Goal: Information Seeking & Learning: Learn about a topic

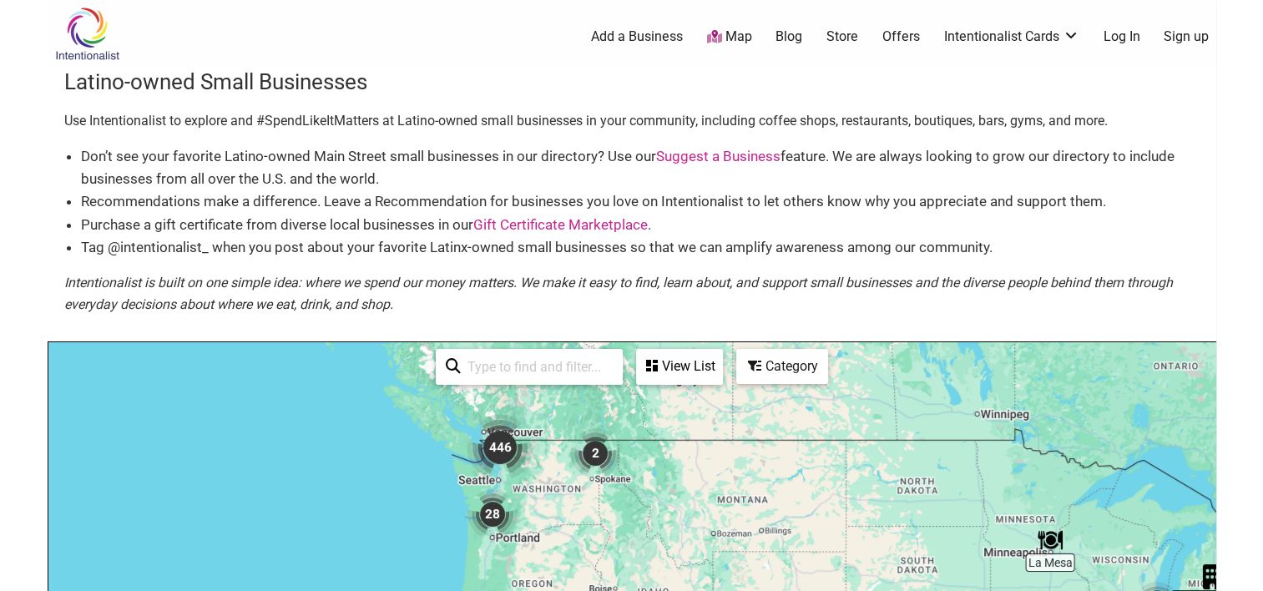
drag, startPoint x: 317, startPoint y: 480, endPoint x: 698, endPoint y: 540, distance: 385.2
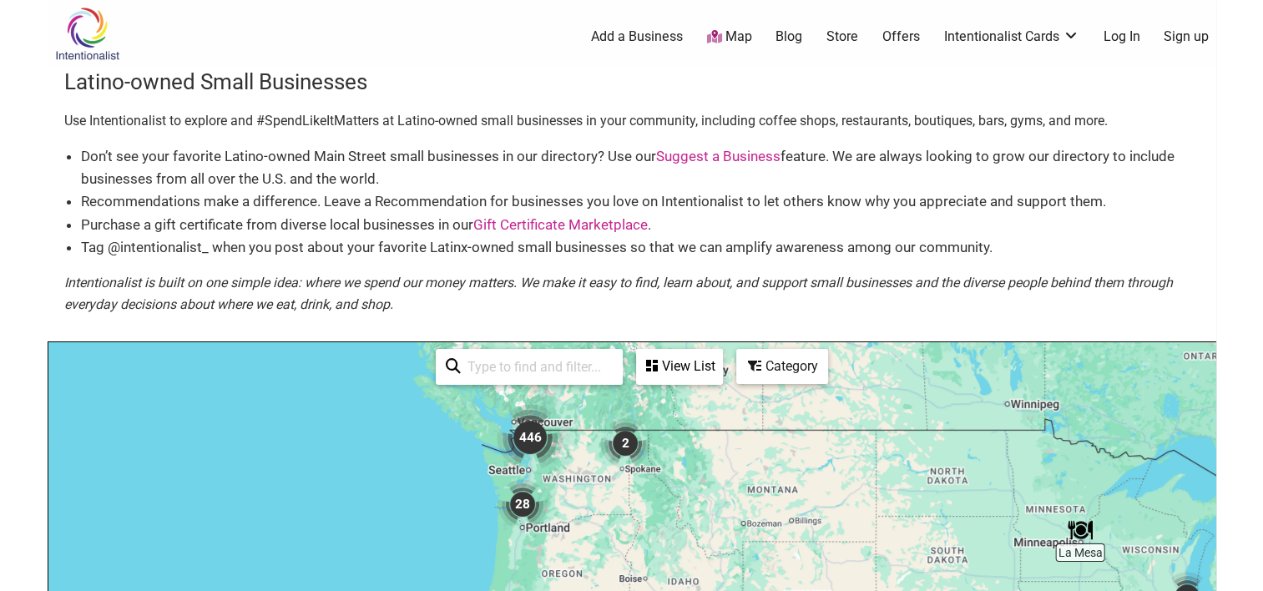
drag, startPoint x: 571, startPoint y: 465, endPoint x: 1131, endPoint y: 330, distance: 576.0
drag, startPoint x: 1147, startPoint y: 182, endPoint x: 1173, endPoint y: 32, distance: 152.6
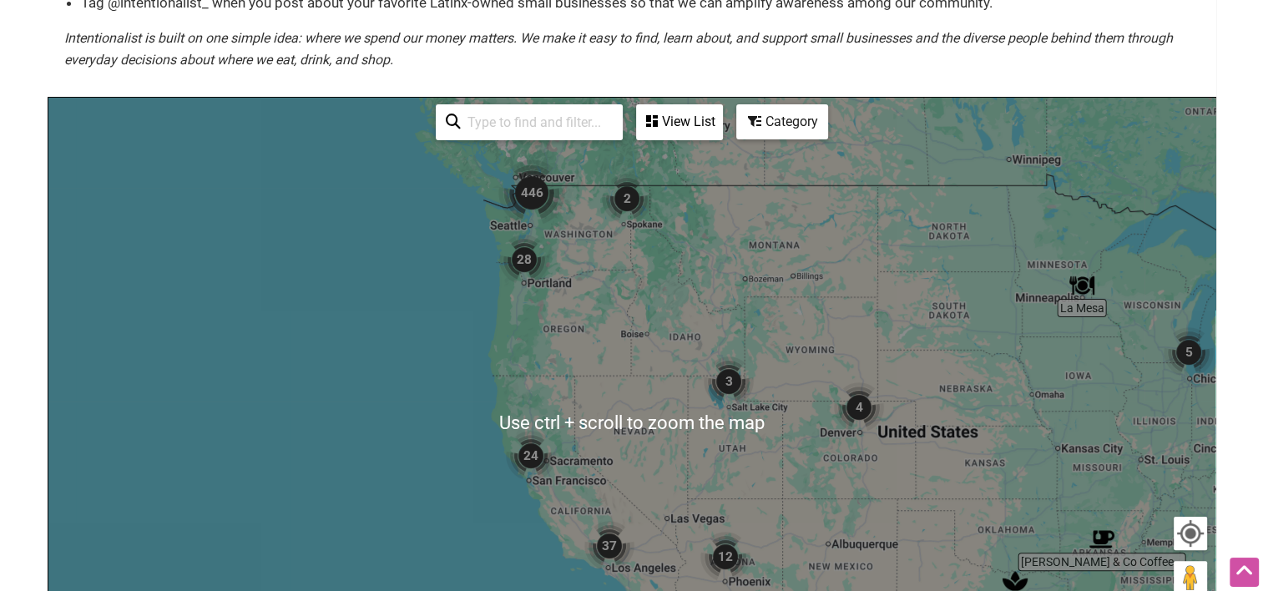
scroll to position [347, 0]
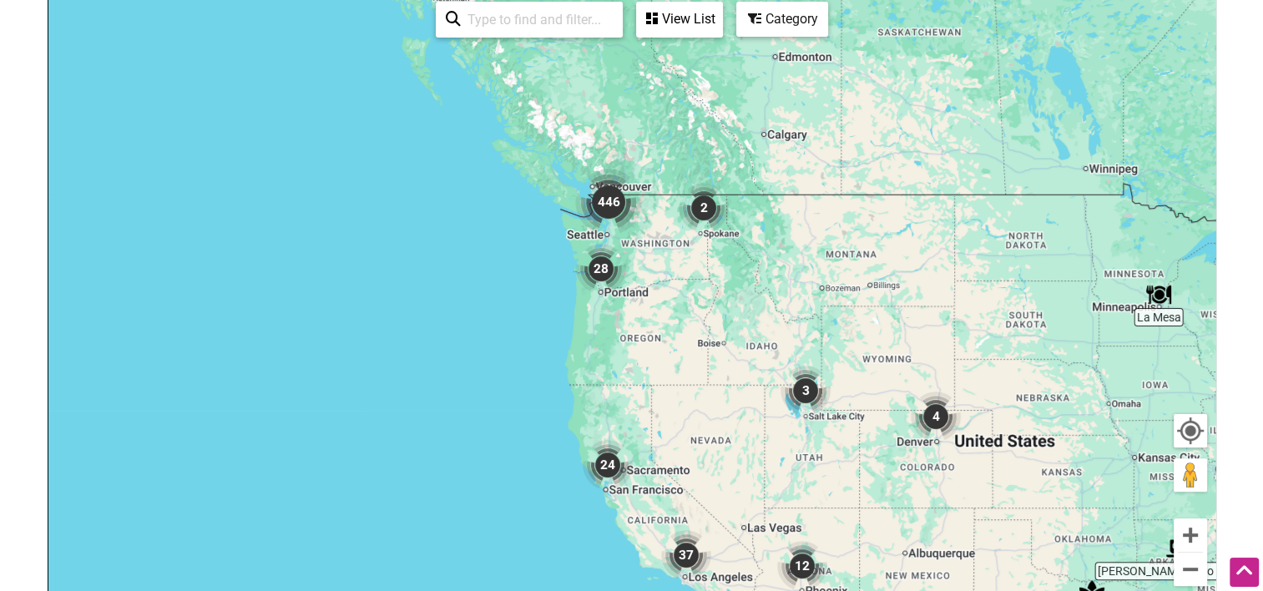
drag, startPoint x: 564, startPoint y: 137, endPoint x: 688, endPoint y: 274, distance: 184.9
click at [653, 260] on div "To navigate, press the arrow keys." at bounding box center [631, 319] width 1167 height 649
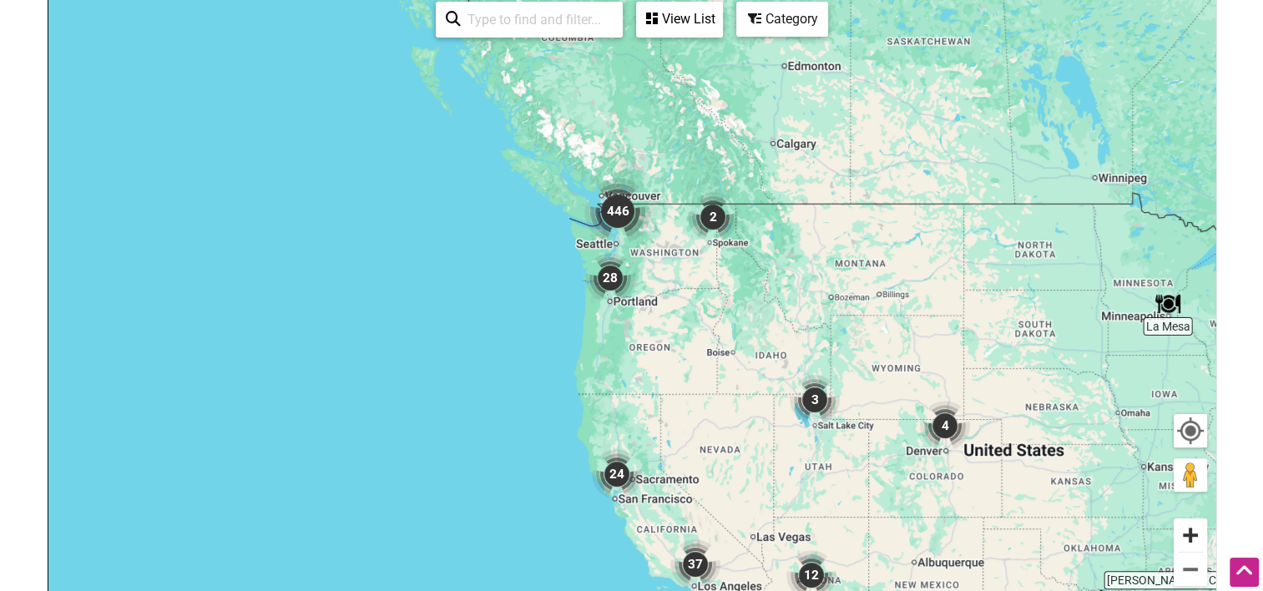
click at [1182, 537] on button "Zoom in" at bounding box center [1189, 534] width 33 height 33
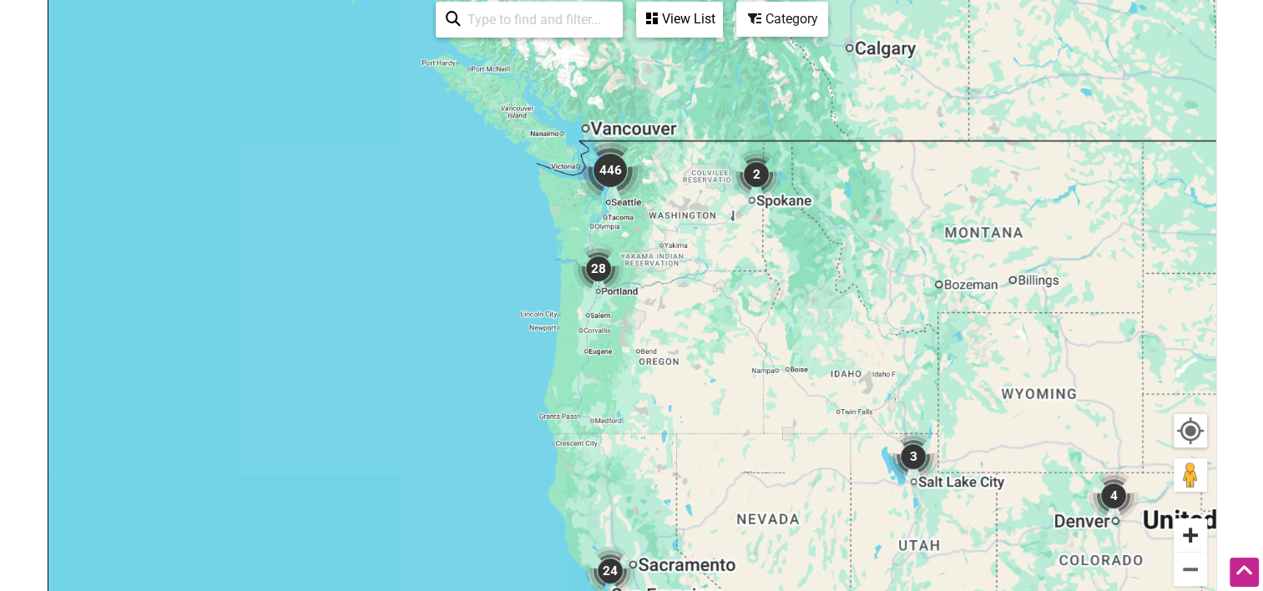
click at [1182, 537] on button "Zoom in" at bounding box center [1189, 534] width 33 height 33
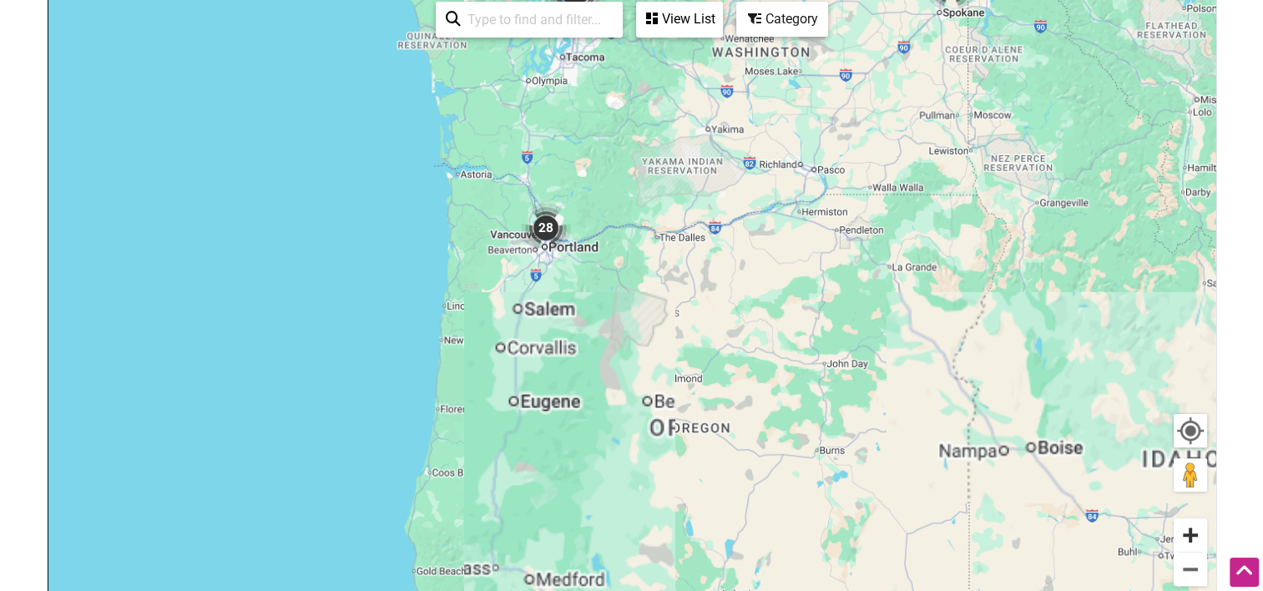
click at [1182, 537] on button "Zoom in" at bounding box center [1189, 534] width 33 height 33
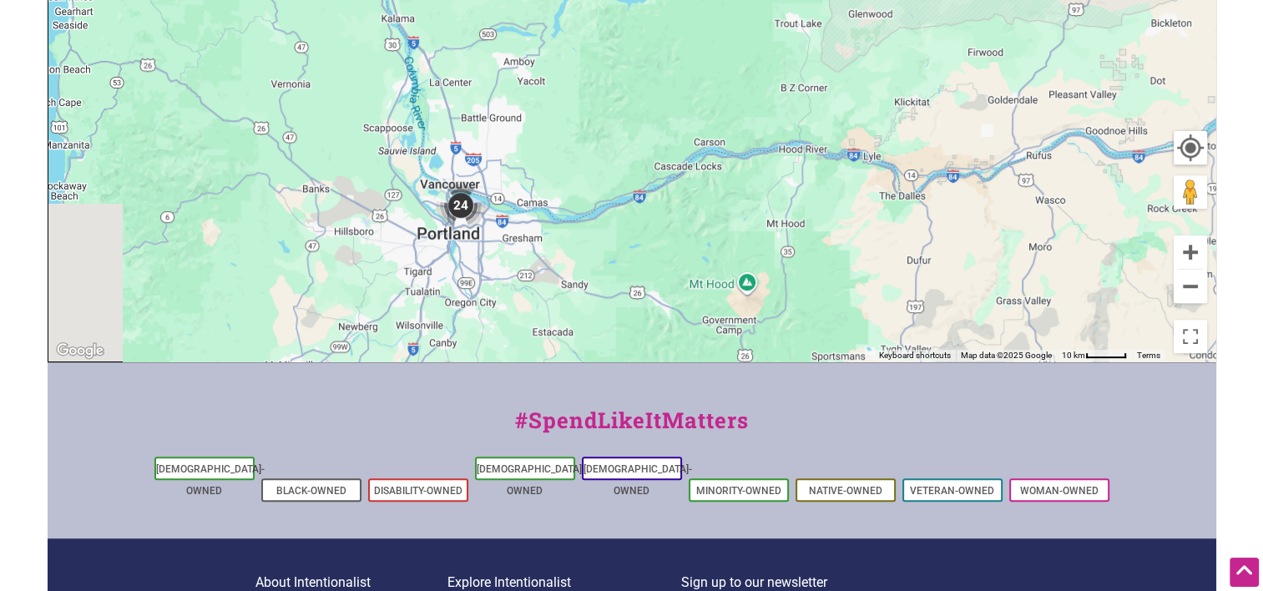
drag, startPoint x: 646, startPoint y: 91, endPoint x: 848, endPoint y: 633, distance: 578.8
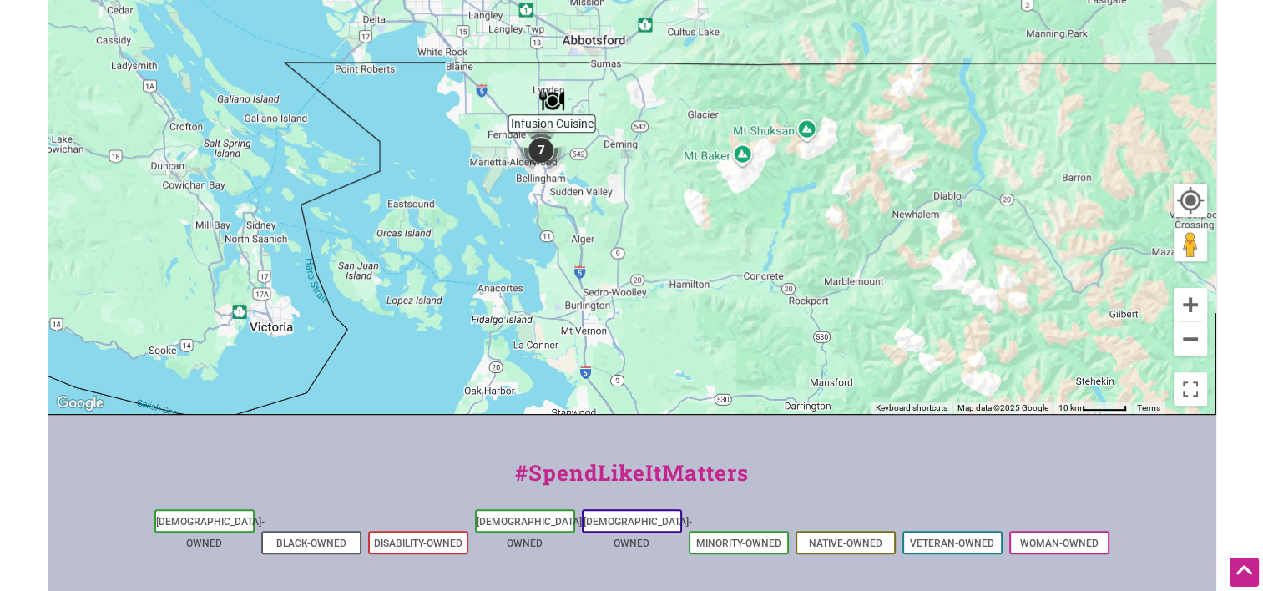
scroll to position [501, 0]
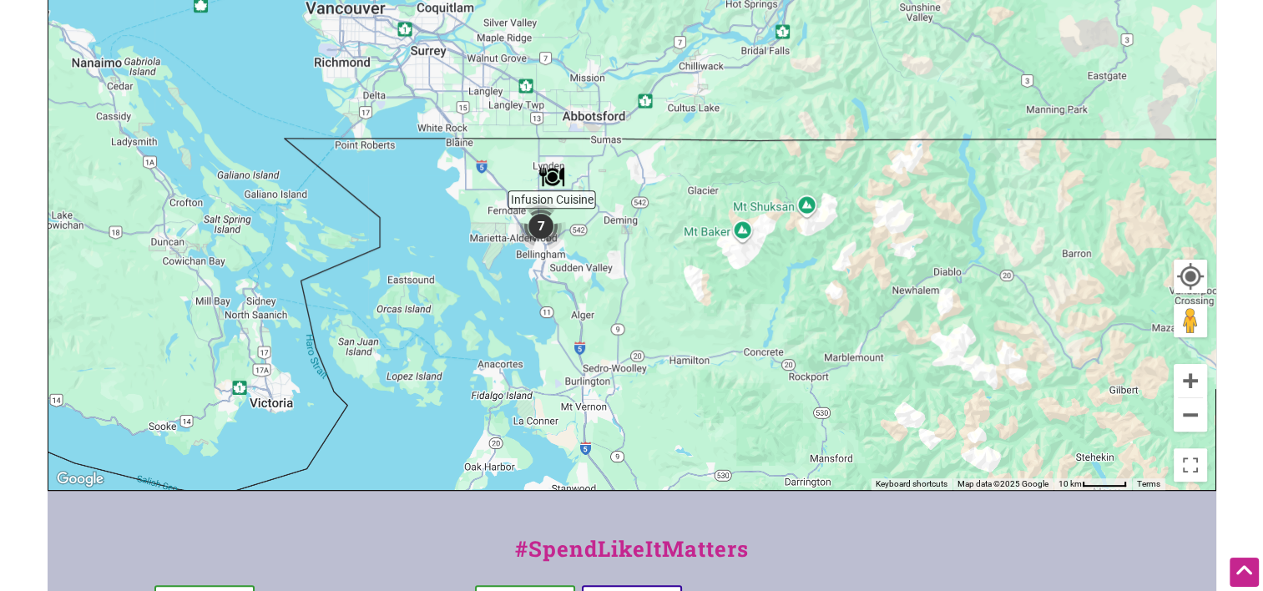
drag, startPoint x: 658, startPoint y: 175, endPoint x: 602, endPoint y: -13, distance: 195.9
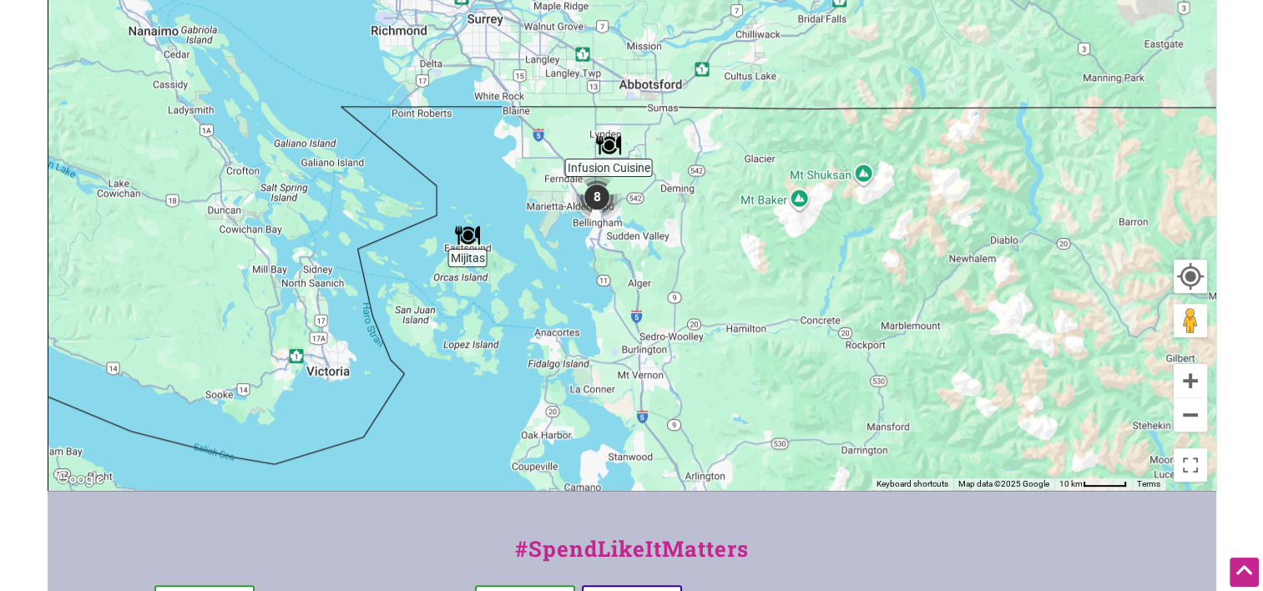
drag, startPoint x: 662, startPoint y: 253, endPoint x: 742, endPoint y: 230, distance: 83.2
click at [721, 215] on div "To navigate, press the arrow keys." at bounding box center [631, 165] width 1167 height 649
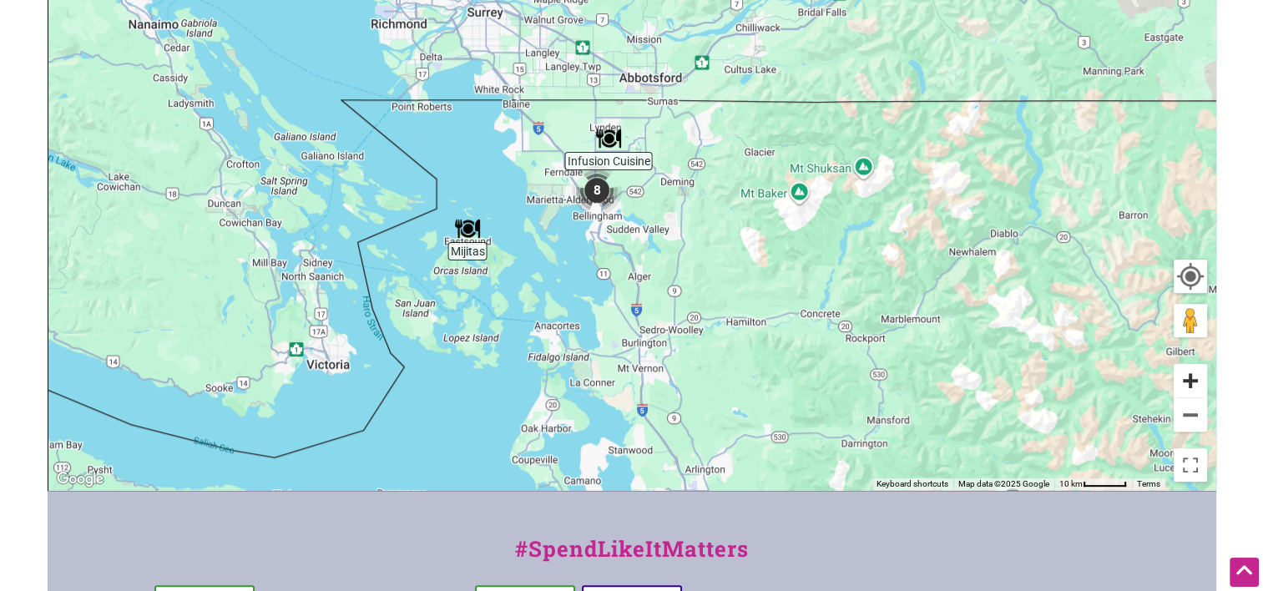
click at [1187, 381] on button "Zoom in" at bounding box center [1189, 380] width 33 height 33
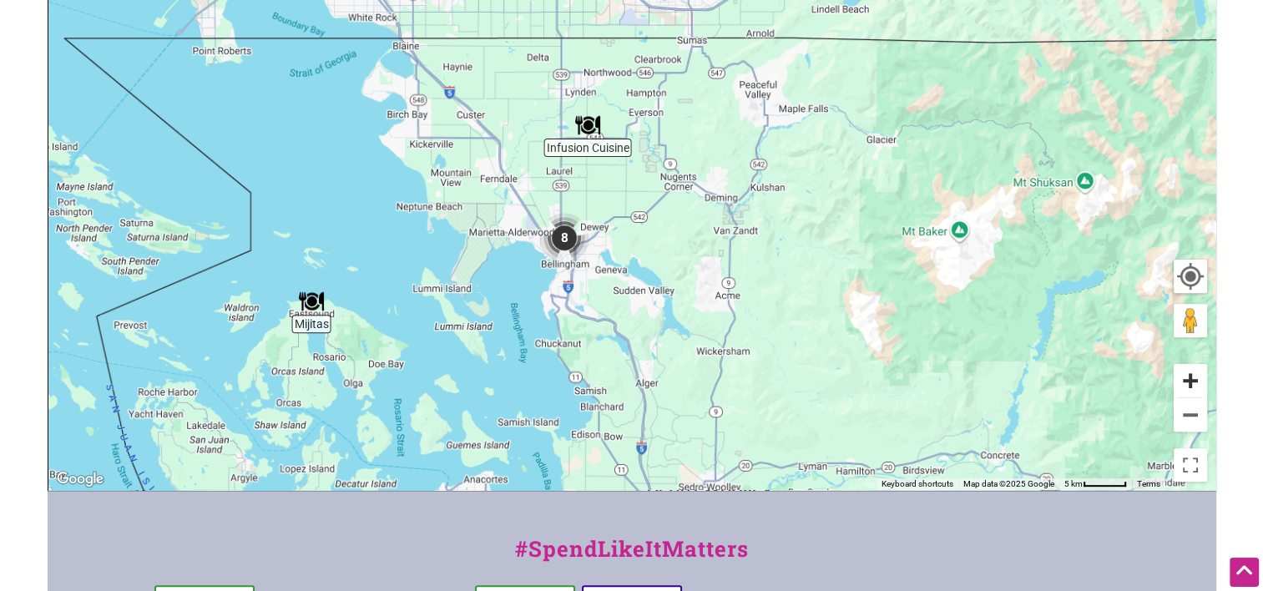
click at [1187, 381] on button "Zoom in" at bounding box center [1189, 380] width 33 height 33
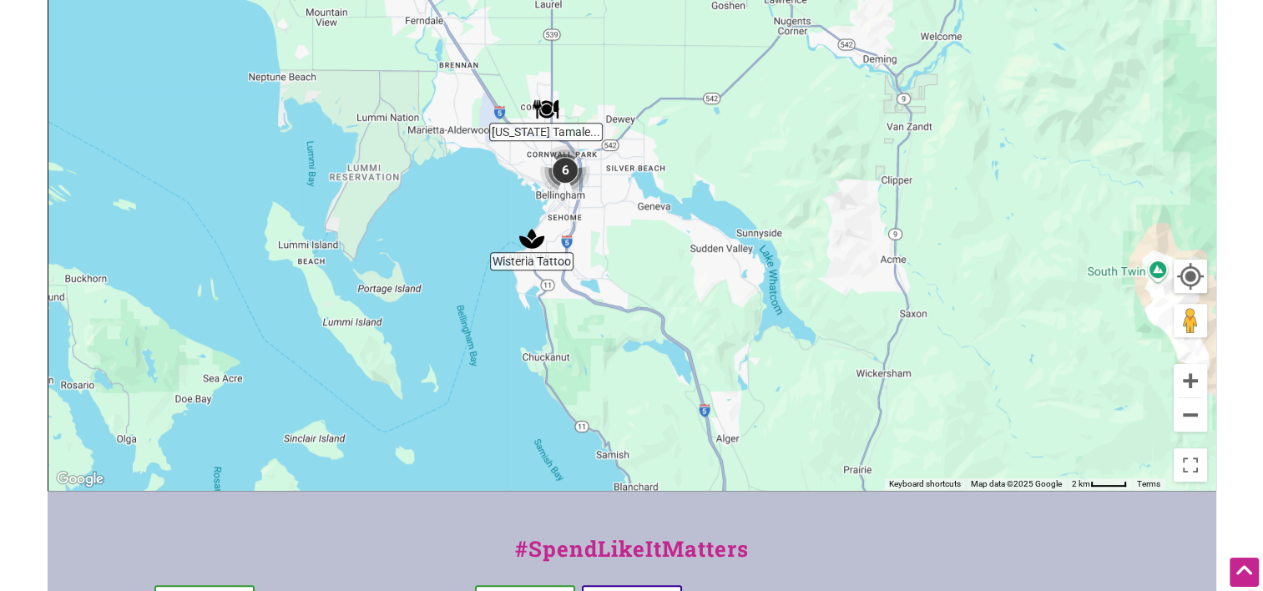
drag, startPoint x: 594, startPoint y: 353, endPoint x: 660, endPoint y: 179, distance: 186.4
click at [660, 179] on div "To navigate, press the arrow keys." at bounding box center [631, 165] width 1167 height 649
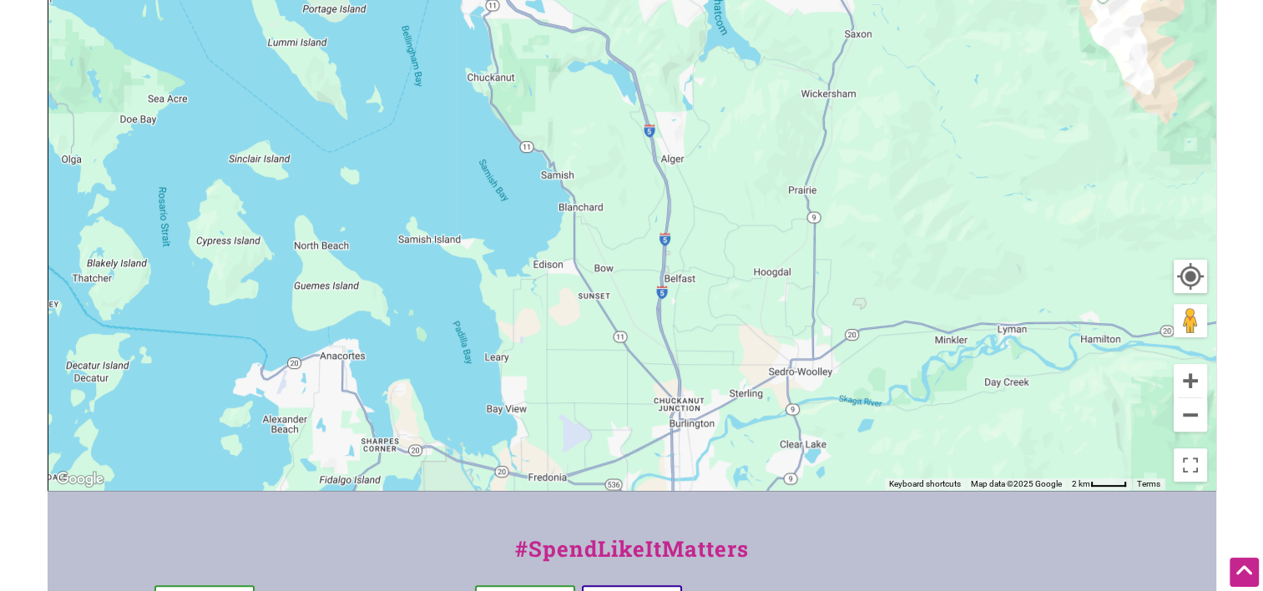
drag, startPoint x: 694, startPoint y: 329, endPoint x: 644, endPoint y: 63, distance: 270.0
click at [644, 63] on div "To navigate, press the arrow keys." at bounding box center [631, 165] width 1167 height 649
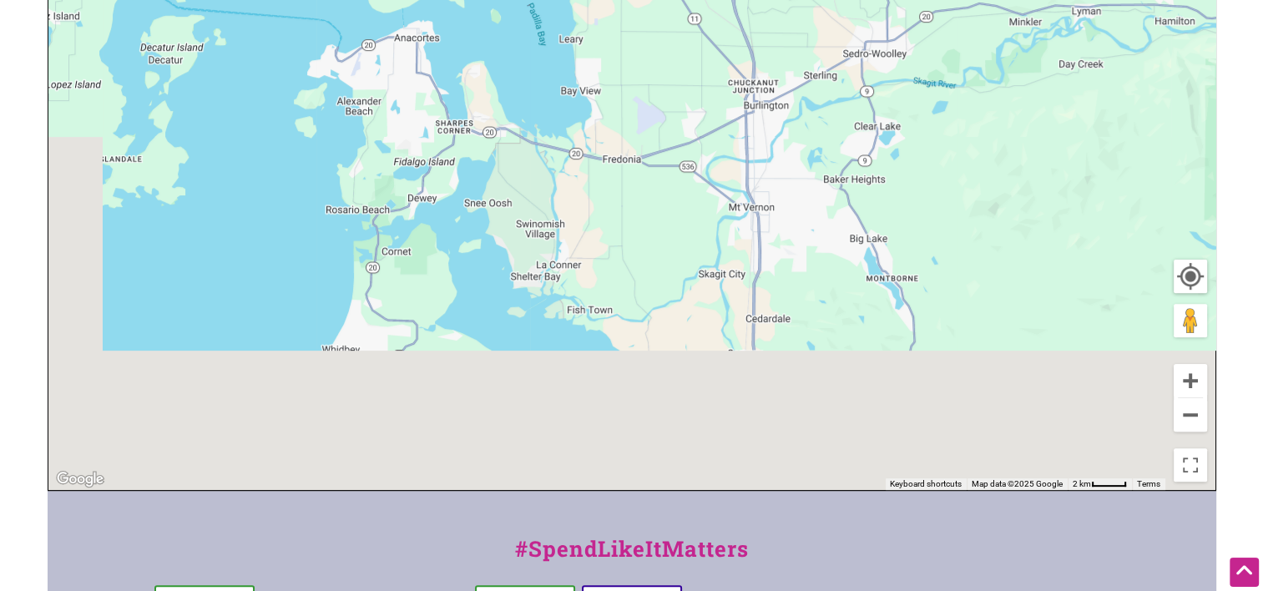
scroll to position [0, 0]
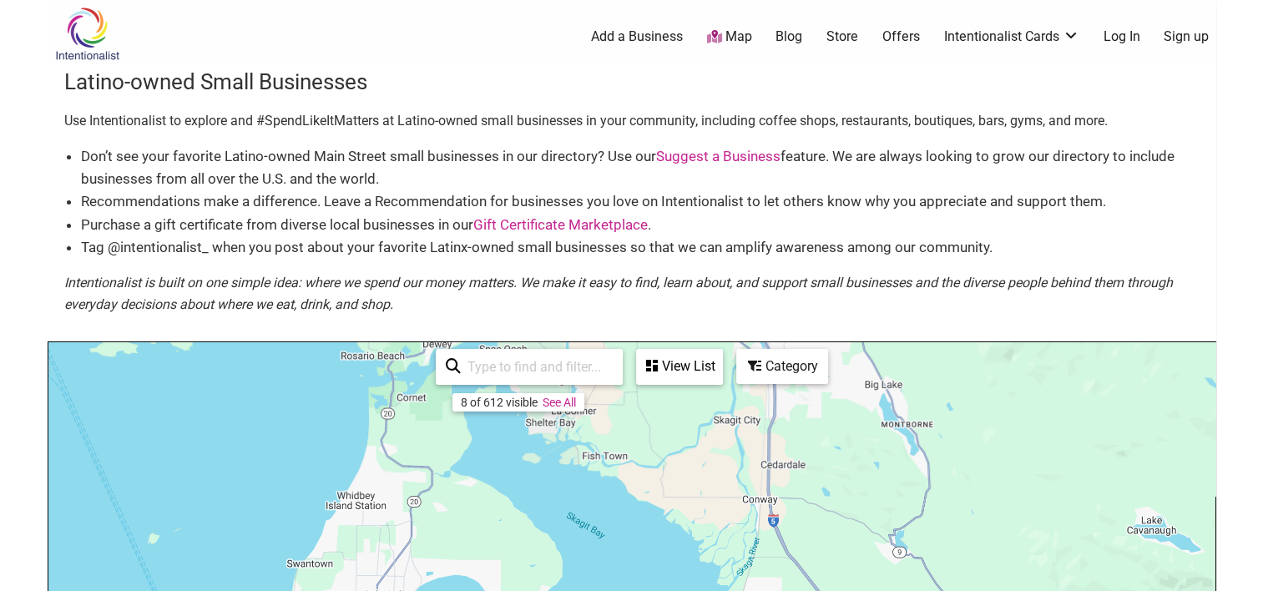
drag, startPoint x: 644, startPoint y: 294, endPoint x: 733, endPoint y: -50, distance: 355.2
click at [733, 0] on html "× Menu 0 Add a Business Map Blog Store Offers Intentionalist Cards Buy Black Ca…" at bounding box center [631, 295] width 1263 height 591
drag, startPoint x: 970, startPoint y: 207, endPoint x: 974, endPoint y: 167, distance: 40.2
click at [974, 167] on ul "Don’t see your favorite Latino-owned Main Street small businesses in our direct…" at bounding box center [640, 201] width 1118 height 113
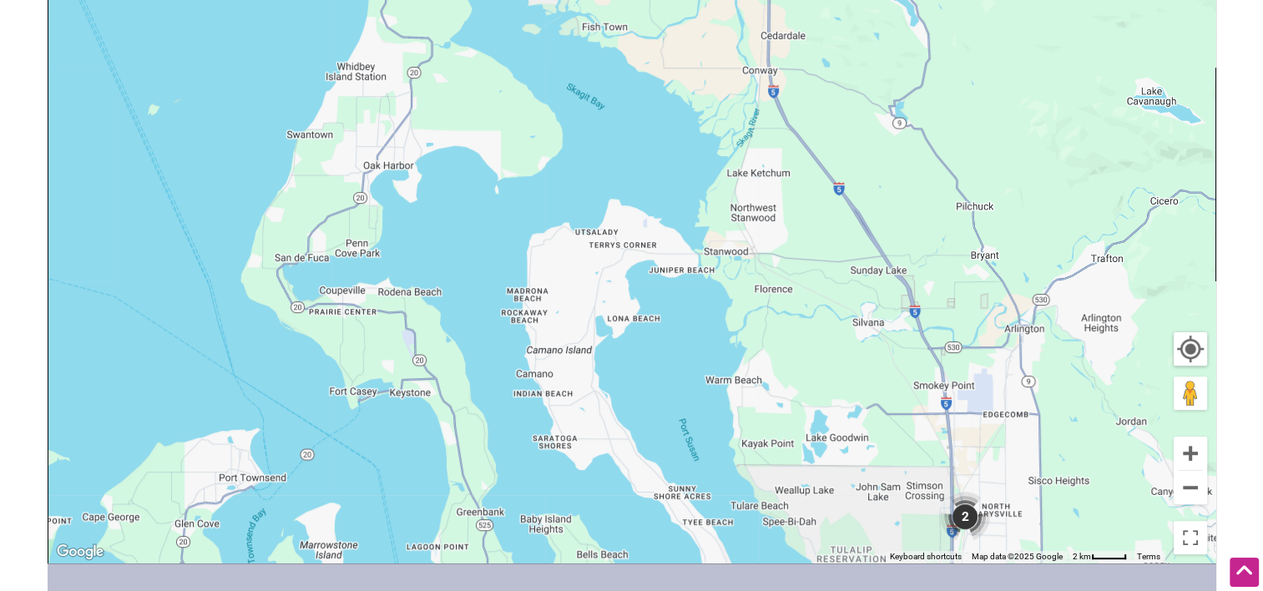
scroll to position [472, 0]
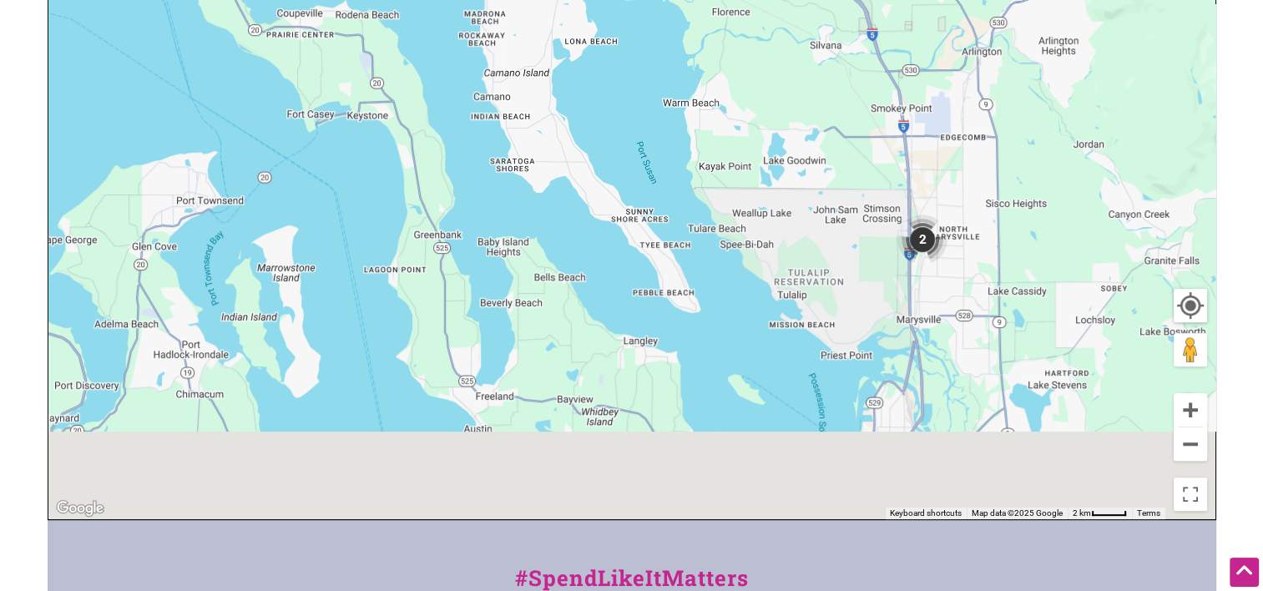
drag, startPoint x: 731, startPoint y: 194, endPoint x: 721, endPoint y: 157, distance: 38.1
click at [721, 157] on div "To navigate, press the arrow keys." at bounding box center [631, 194] width 1167 height 649
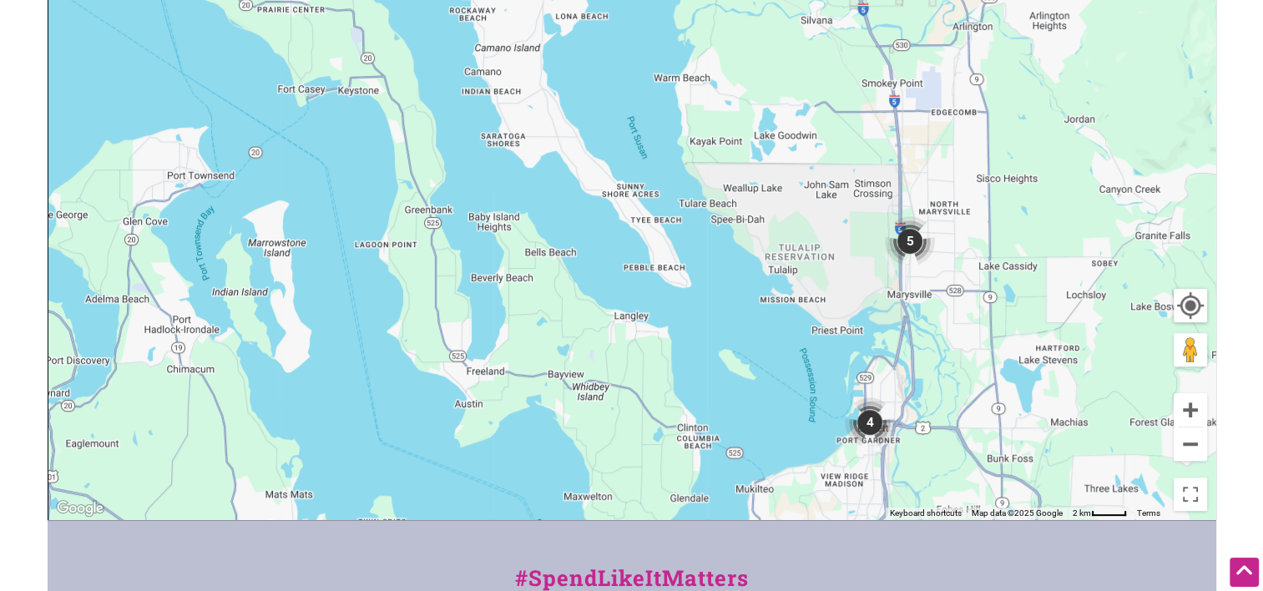
drag, startPoint x: 801, startPoint y: 310, endPoint x: 705, endPoint y: 16, distance: 309.0
click at [705, 16] on div "To navigate, press the arrow keys." at bounding box center [631, 194] width 1167 height 649
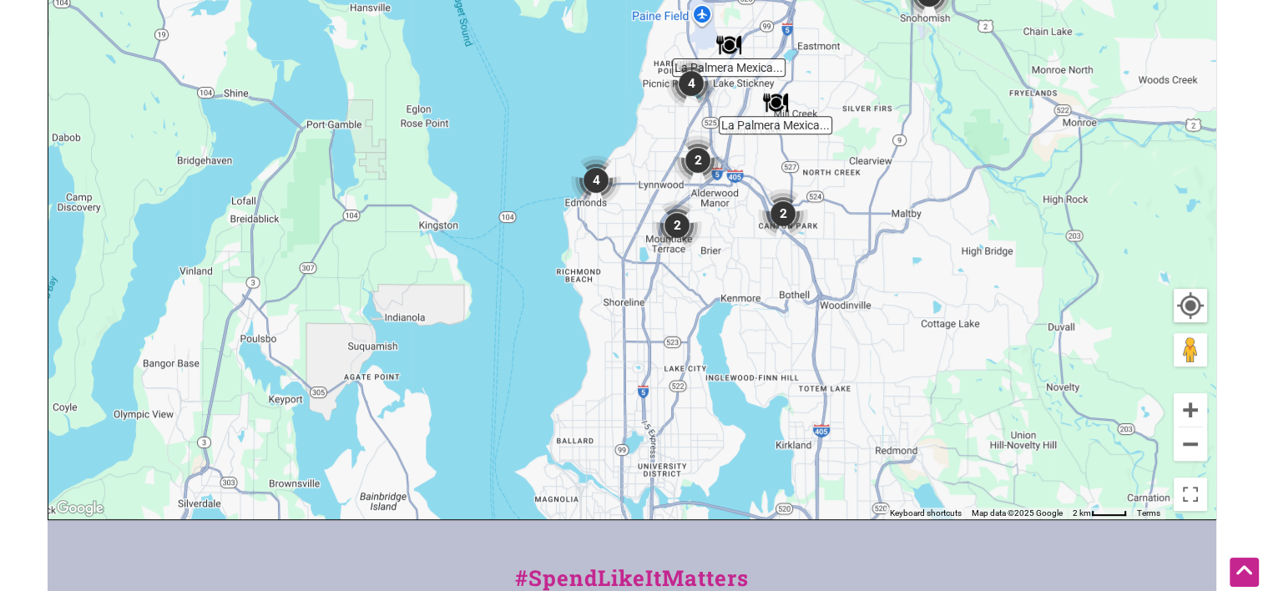
drag, startPoint x: 724, startPoint y: 284, endPoint x: 745, endPoint y: 39, distance: 245.4
click at [735, 33] on img "La Palmera Mexican Restaurant" at bounding box center [728, 45] width 25 height 25
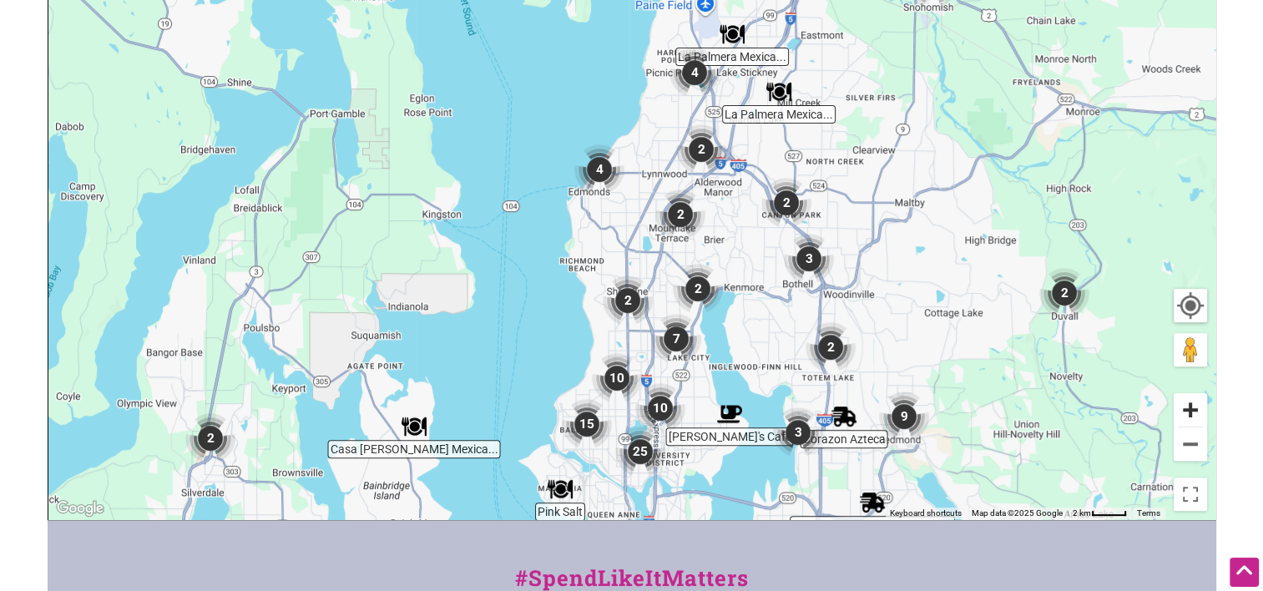
click at [1182, 410] on button "Zoom in" at bounding box center [1189, 409] width 33 height 33
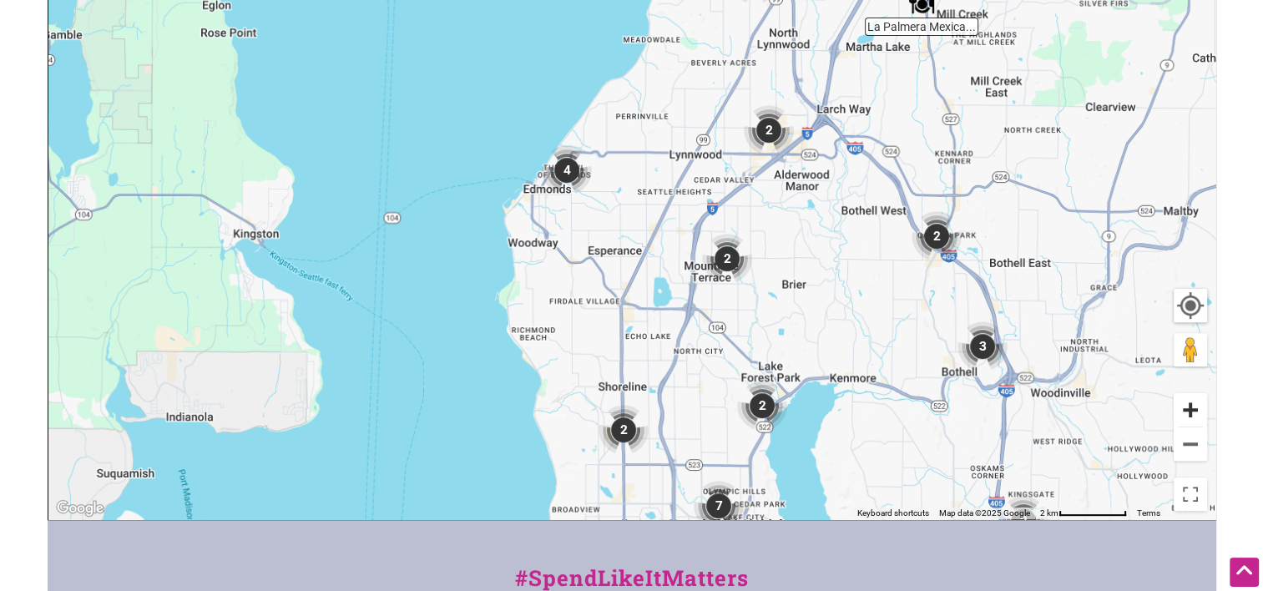
click at [1182, 410] on button "Zoom in" at bounding box center [1189, 409] width 33 height 33
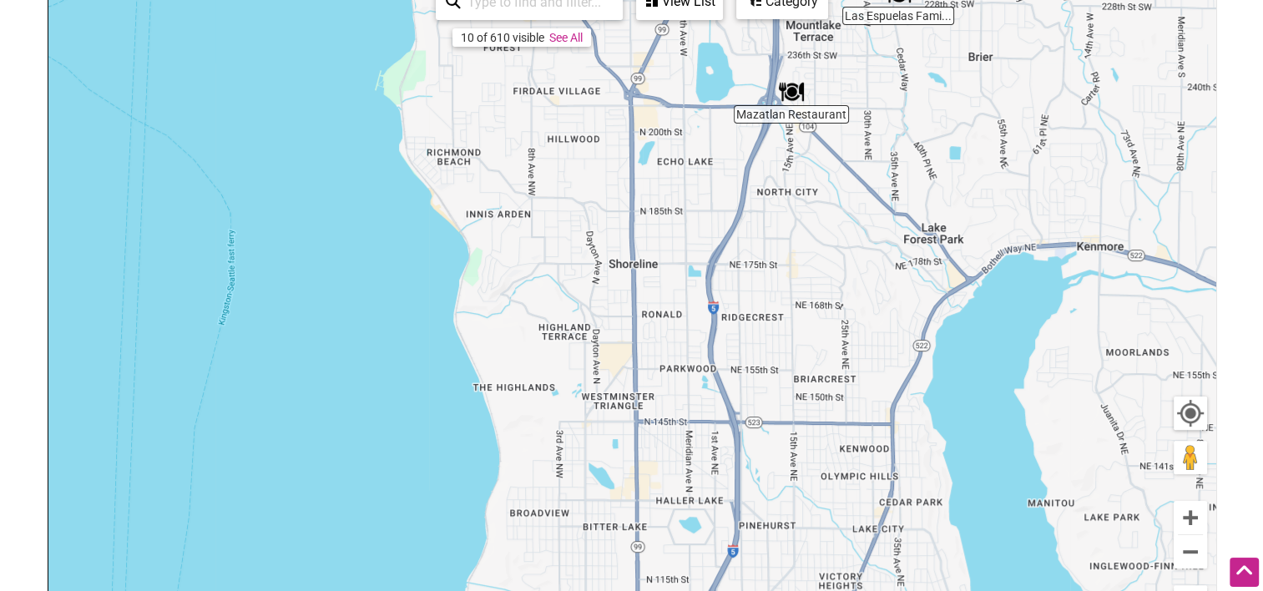
drag, startPoint x: 673, startPoint y: 394, endPoint x: 696, endPoint y: -5, distance: 399.5
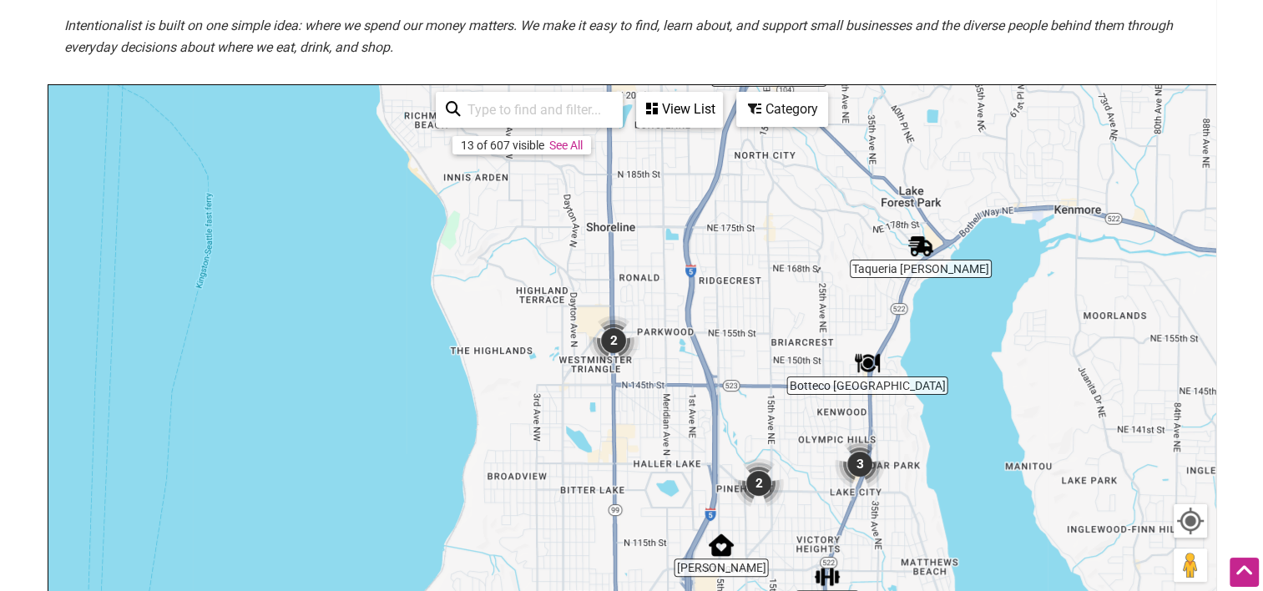
drag, startPoint x: 767, startPoint y: 370, endPoint x: 742, endPoint y: 220, distance: 151.4
click at [742, 220] on div "To navigate, press the arrow keys." at bounding box center [631, 409] width 1167 height 649
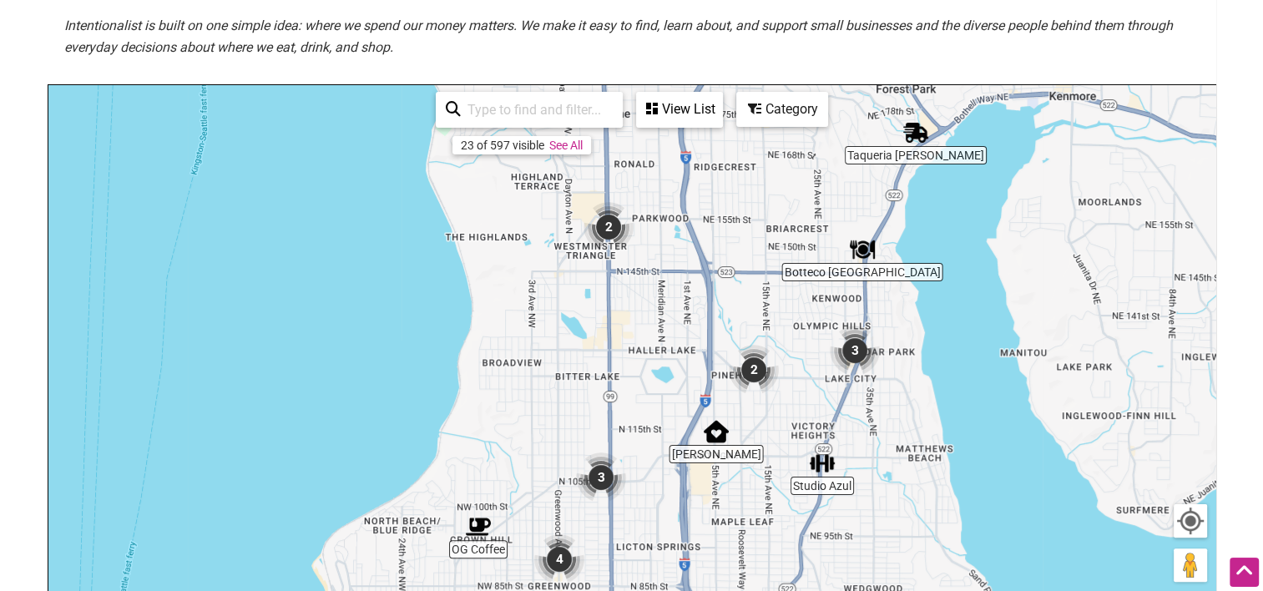
drag, startPoint x: 764, startPoint y: 339, endPoint x: 767, endPoint y: 231, distance: 107.7
click at [767, 232] on div "To navigate, press the arrow keys." at bounding box center [631, 409] width 1167 height 649
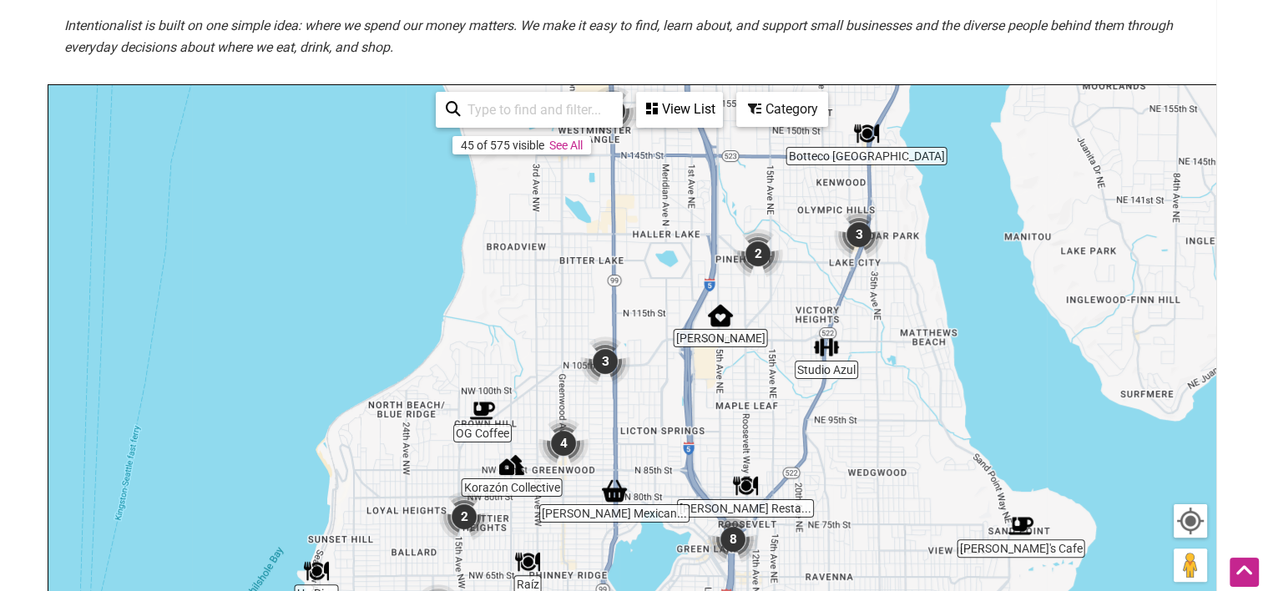
drag, startPoint x: 734, startPoint y: 304, endPoint x: 734, endPoint y: 204, distance: 100.1
click at [734, 204] on div "To navigate, press the arrow keys." at bounding box center [631, 409] width 1167 height 649
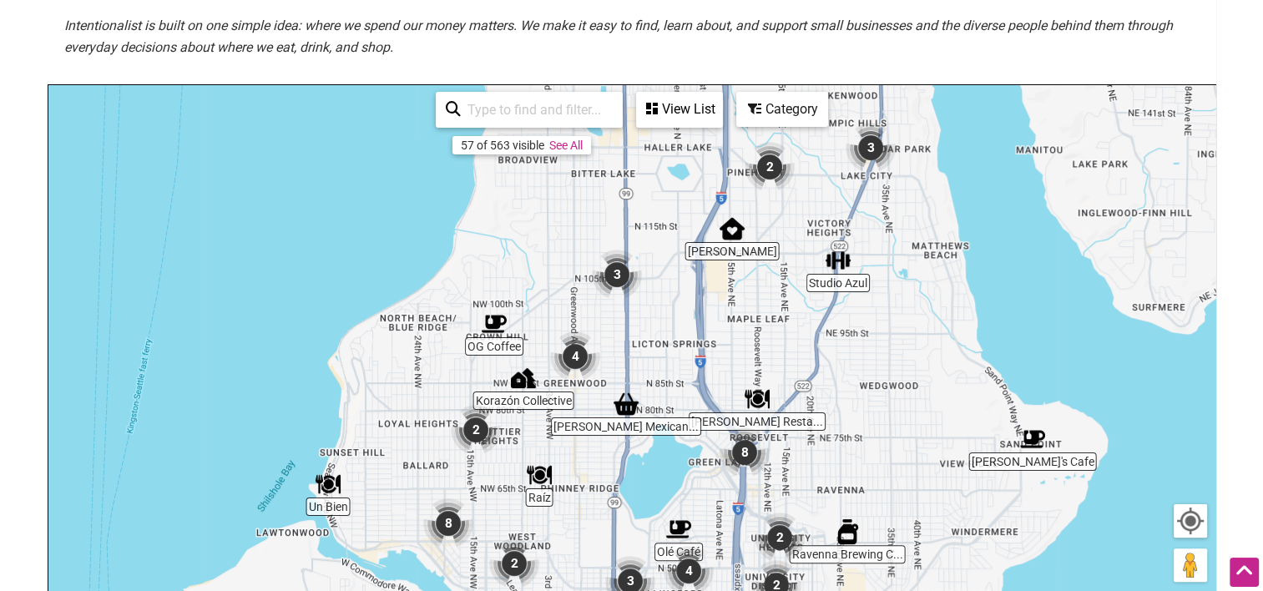
drag, startPoint x: 653, startPoint y: 321, endPoint x: 664, endPoint y: 235, distance: 86.7
click at [664, 235] on div "To navigate, press the arrow keys." at bounding box center [631, 409] width 1167 height 649
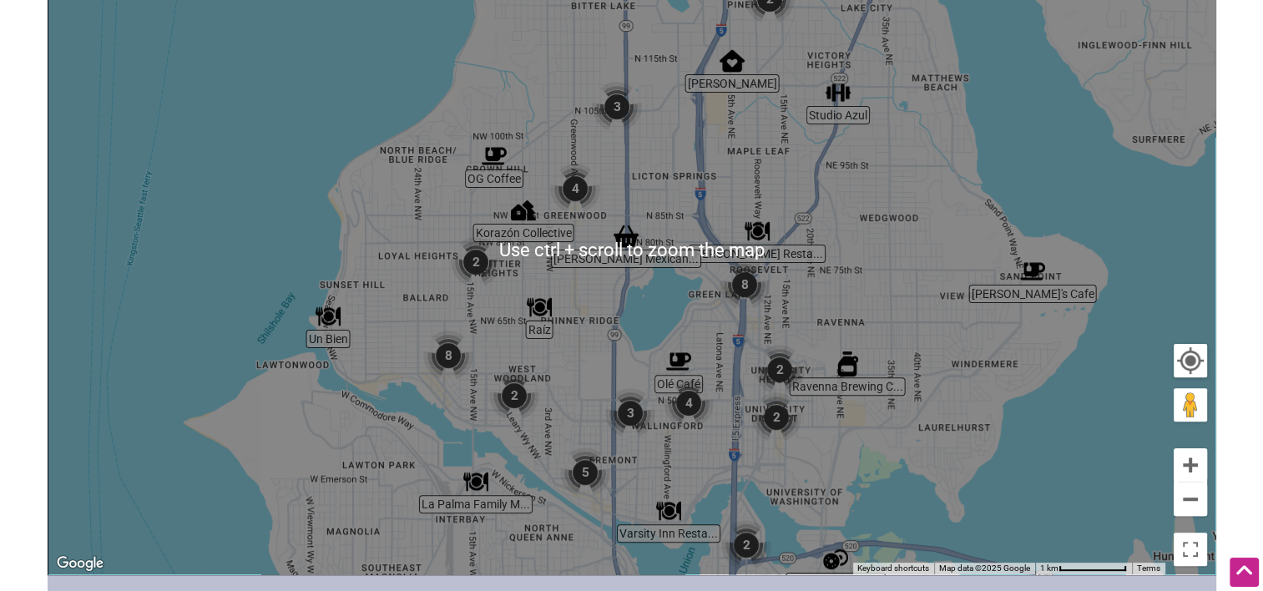
scroll to position [424, 0]
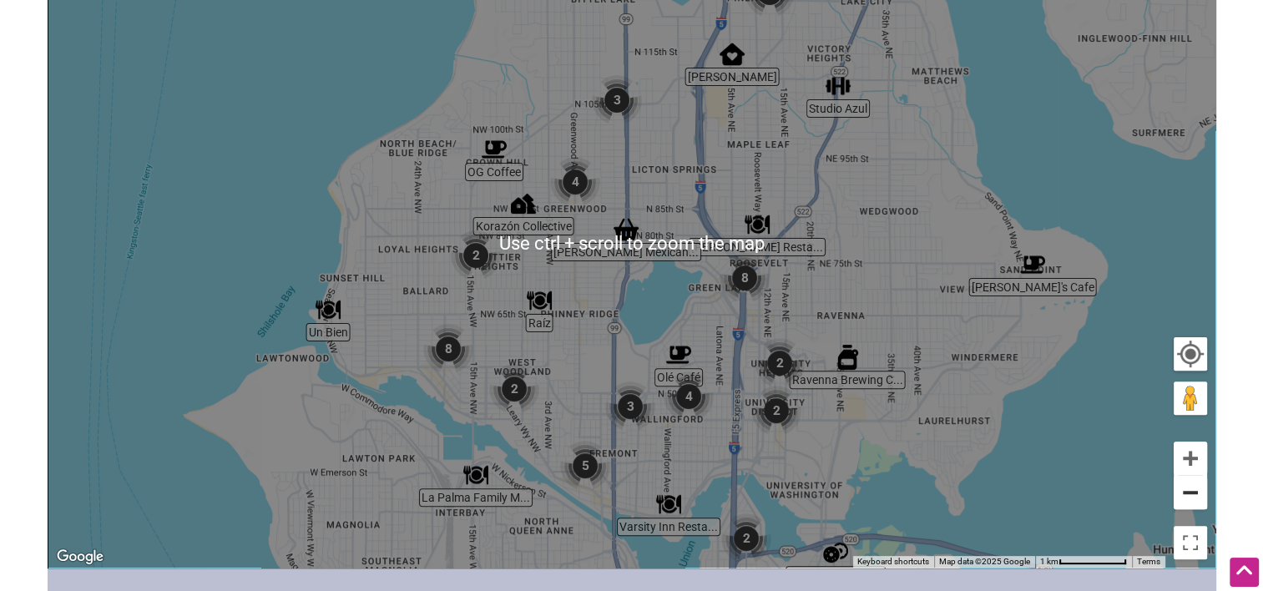
click at [1188, 507] on button "Zoom out" at bounding box center [1189, 492] width 33 height 33
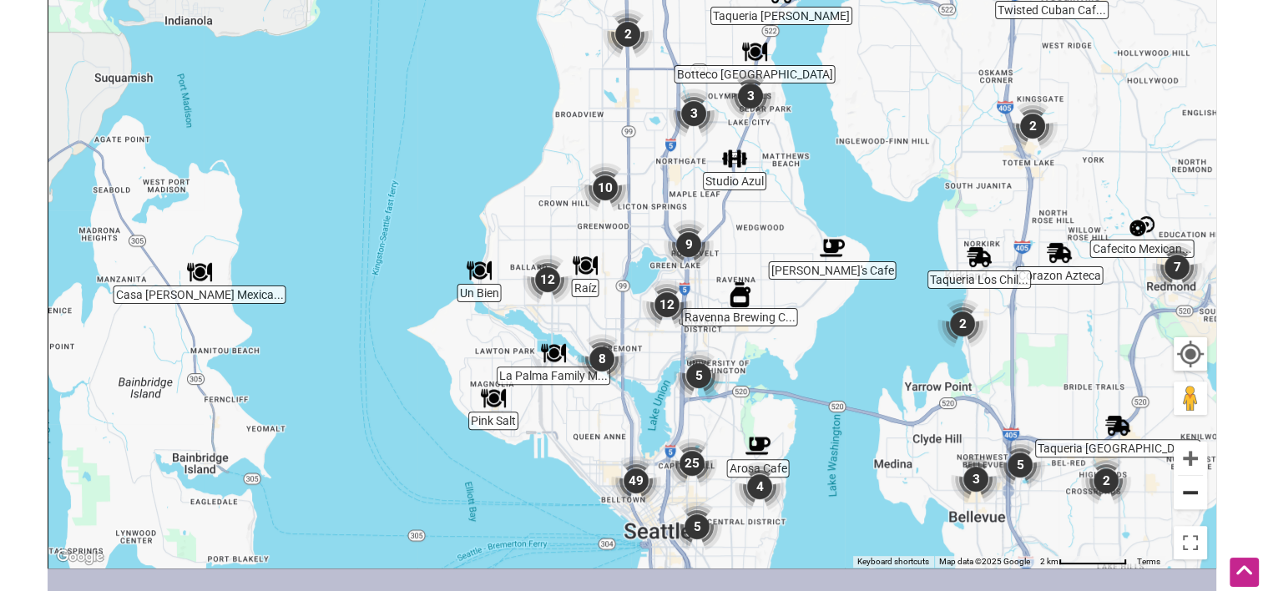
click at [1188, 507] on button "Zoom out" at bounding box center [1189, 492] width 33 height 33
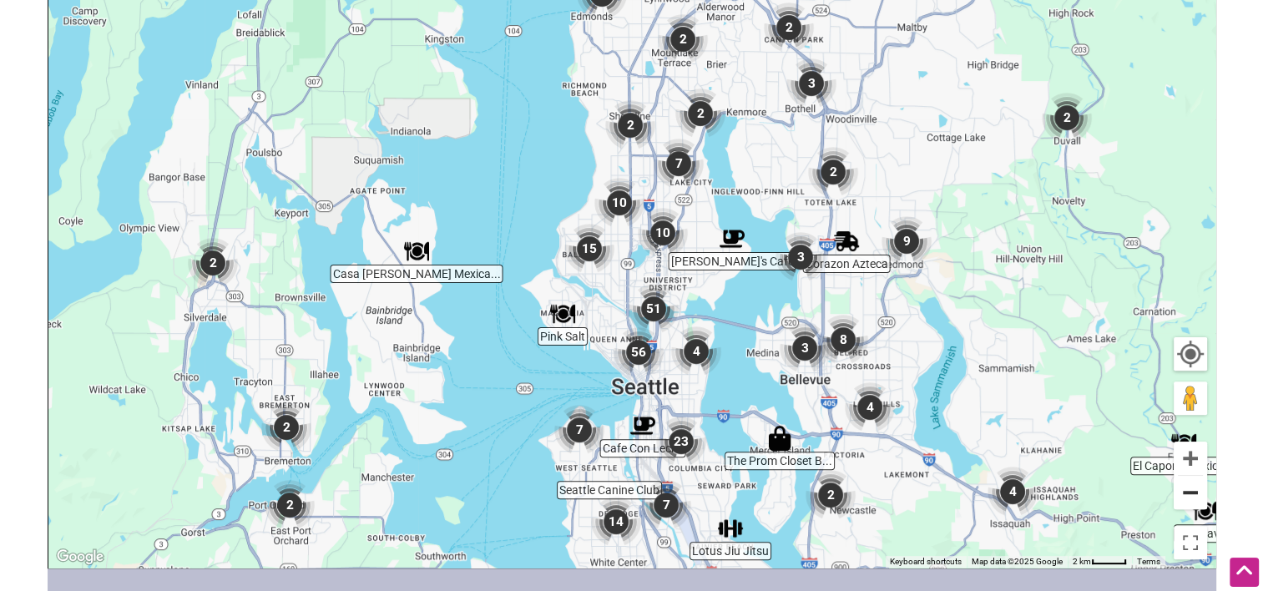
click at [1188, 507] on button "Zoom out" at bounding box center [1189, 492] width 33 height 33
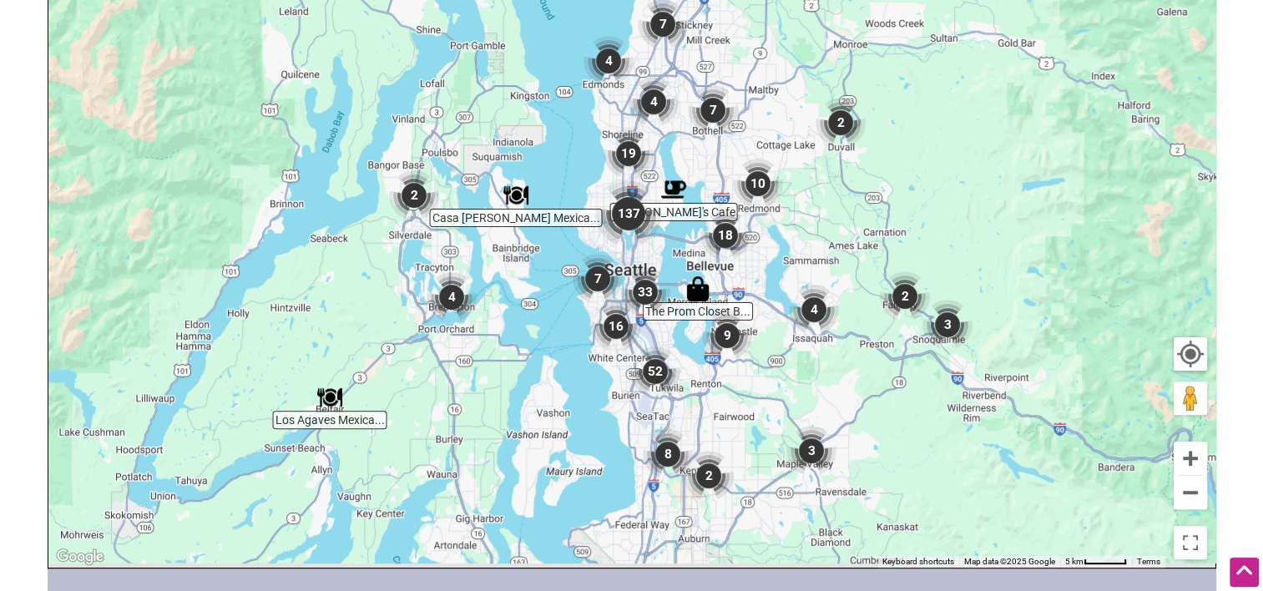
drag, startPoint x: 895, startPoint y: 250, endPoint x: 887, endPoint y: 204, distance: 47.5
click at [887, 204] on div "To navigate, press the arrow keys." at bounding box center [631, 242] width 1167 height 649
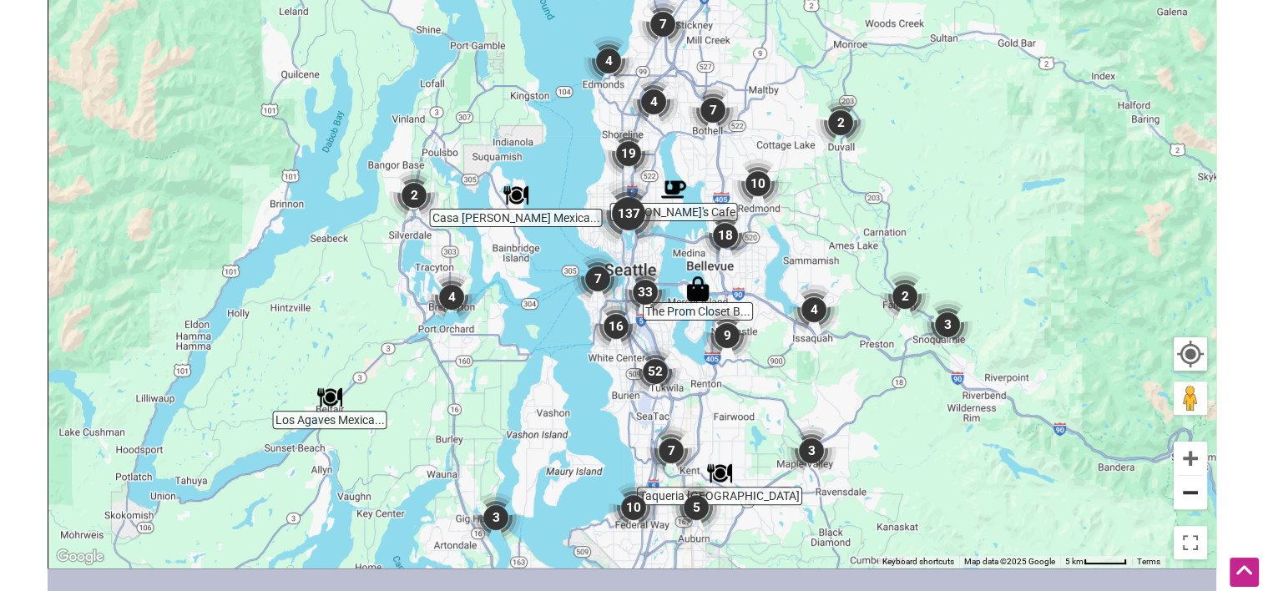
click at [1191, 489] on button "Zoom out" at bounding box center [1189, 492] width 33 height 33
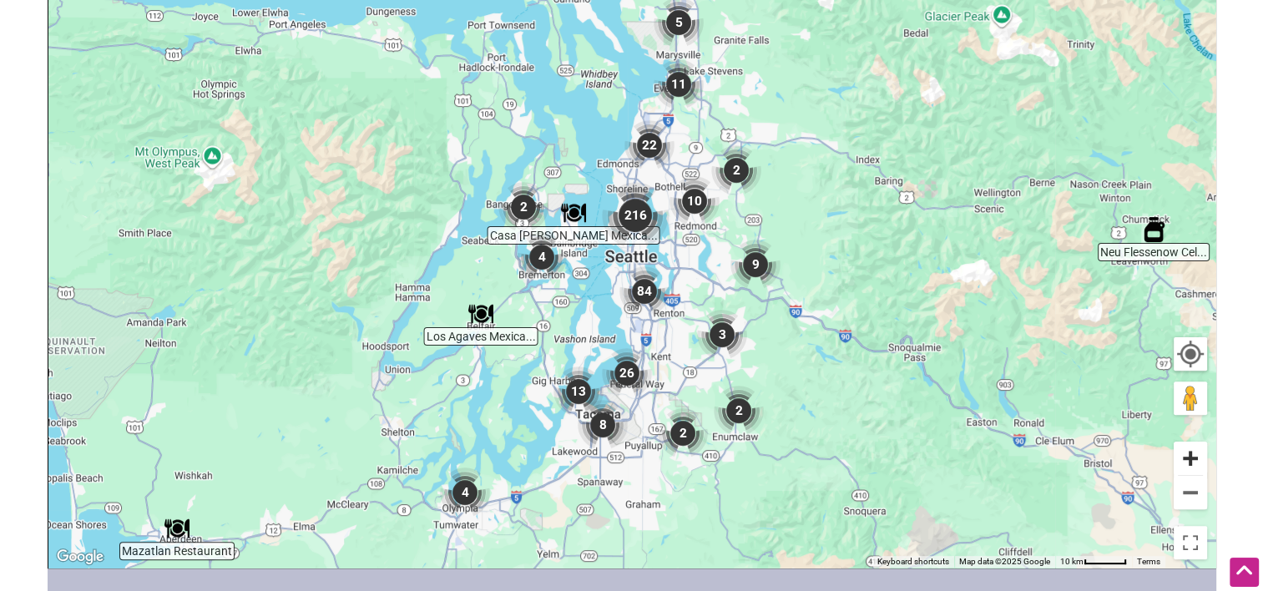
click at [1185, 446] on button "Zoom in" at bounding box center [1189, 457] width 33 height 33
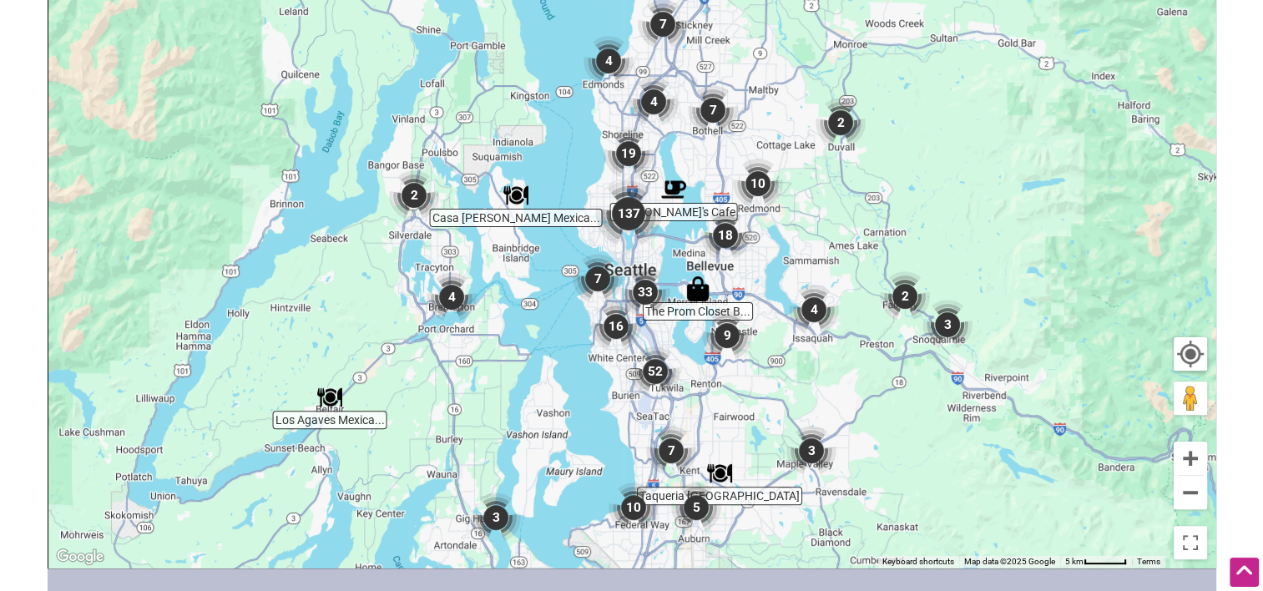
click at [630, 214] on img "137" at bounding box center [628, 213] width 67 height 67
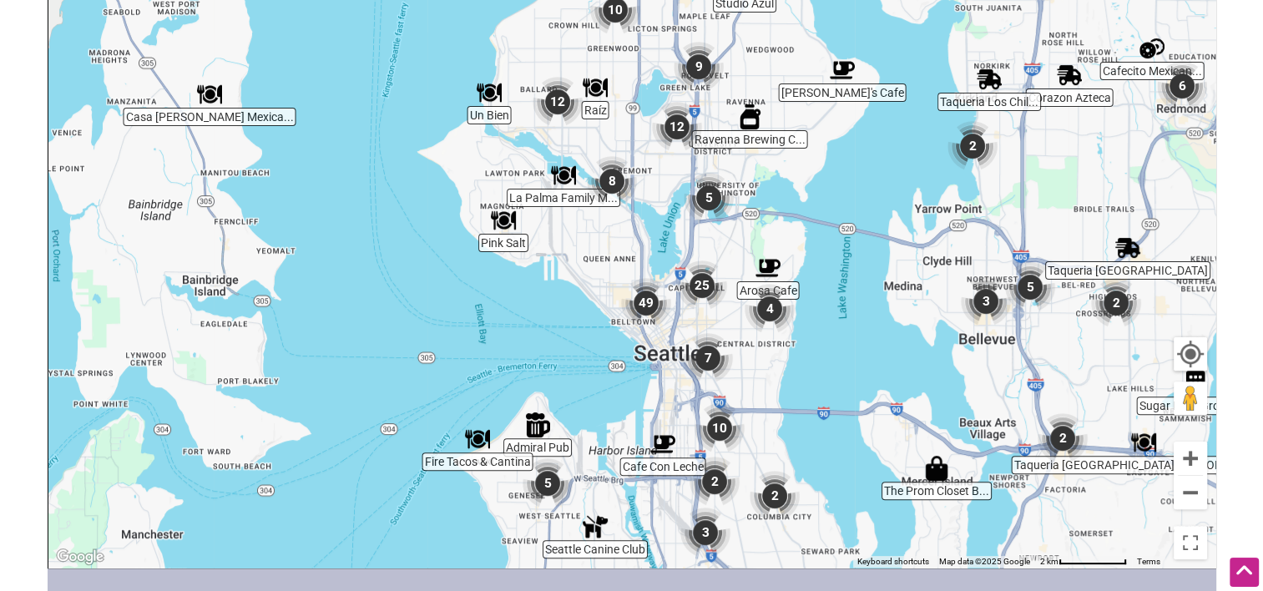
click at [704, 61] on img "9" at bounding box center [698, 67] width 50 height 50
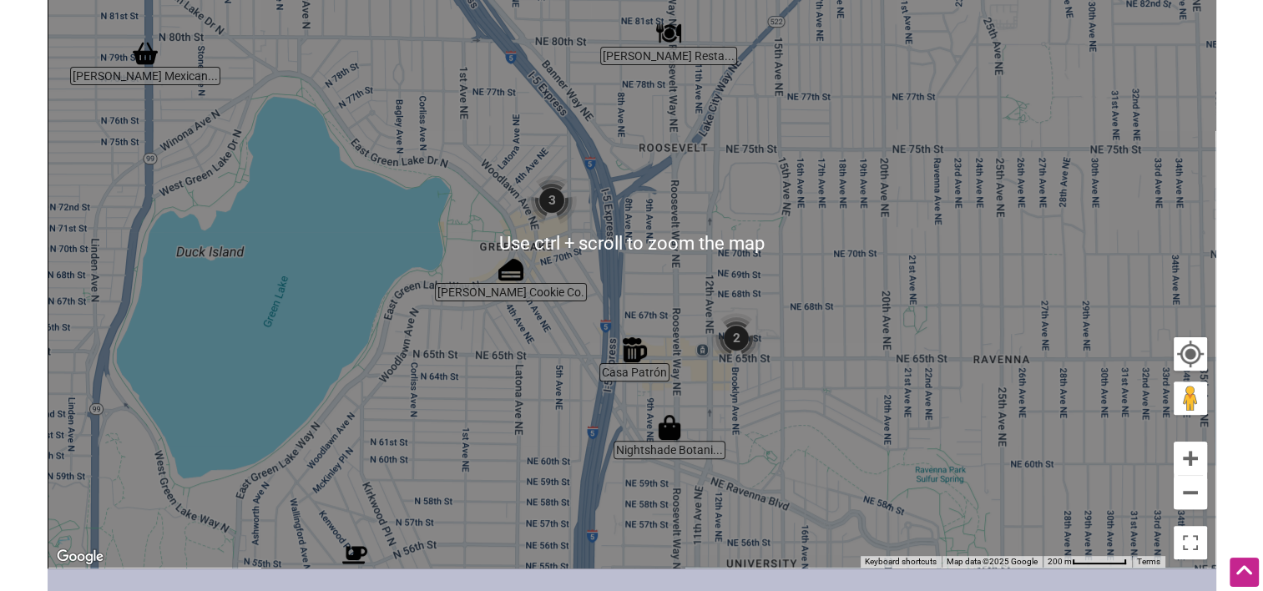
click at [552, 199] on img "3" at bounding box center [552, 200] width 50 height 50
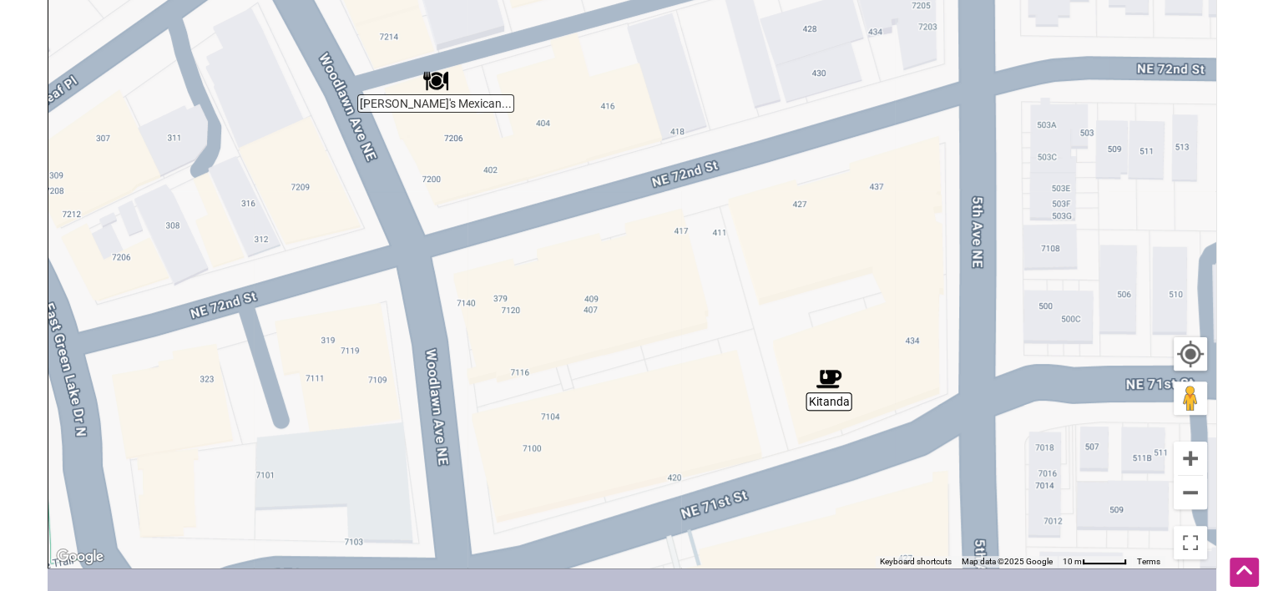
click at [824, 375] on img "Kitanda" at bounding box center [828, 378] width 25 height 25
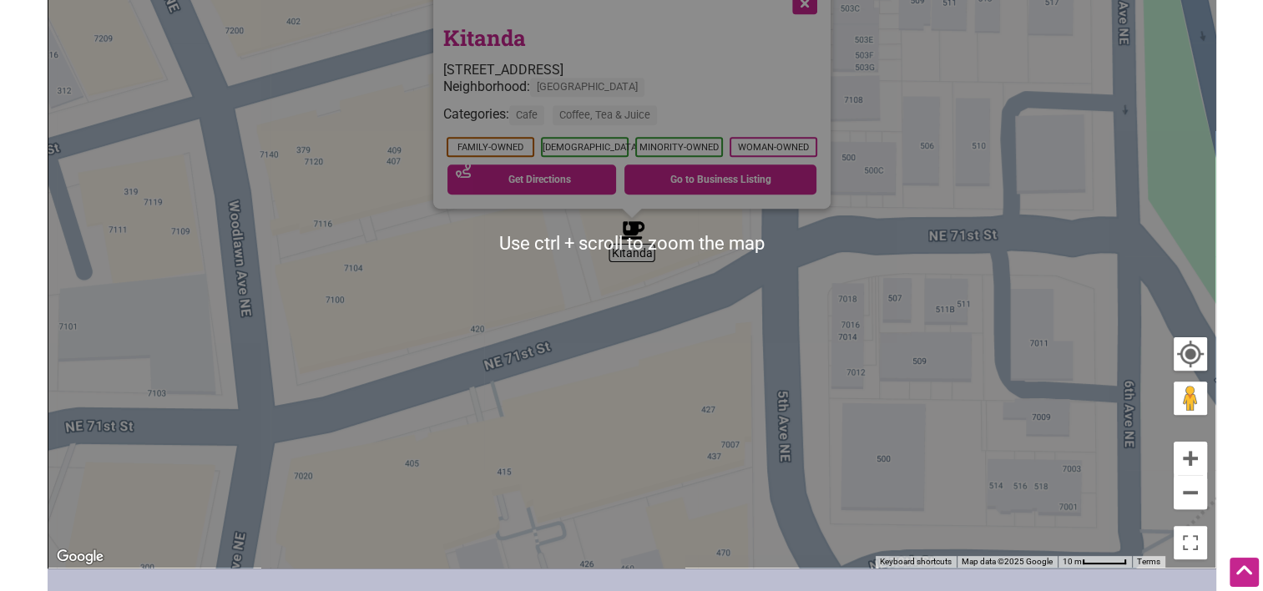
scroll to position [90, 0]
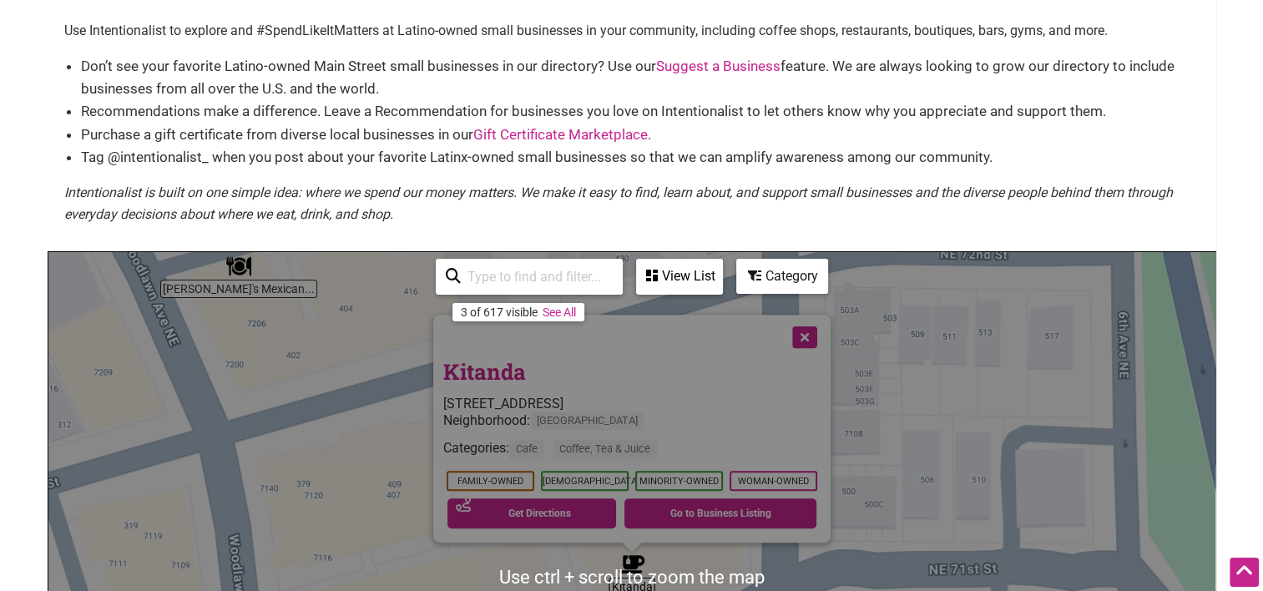
click at [767, 172] on div "Don’t see your favorite Latino-owned Main Street small businesses in our direct…" at bounding box center [631, 146] width 1135 height 183
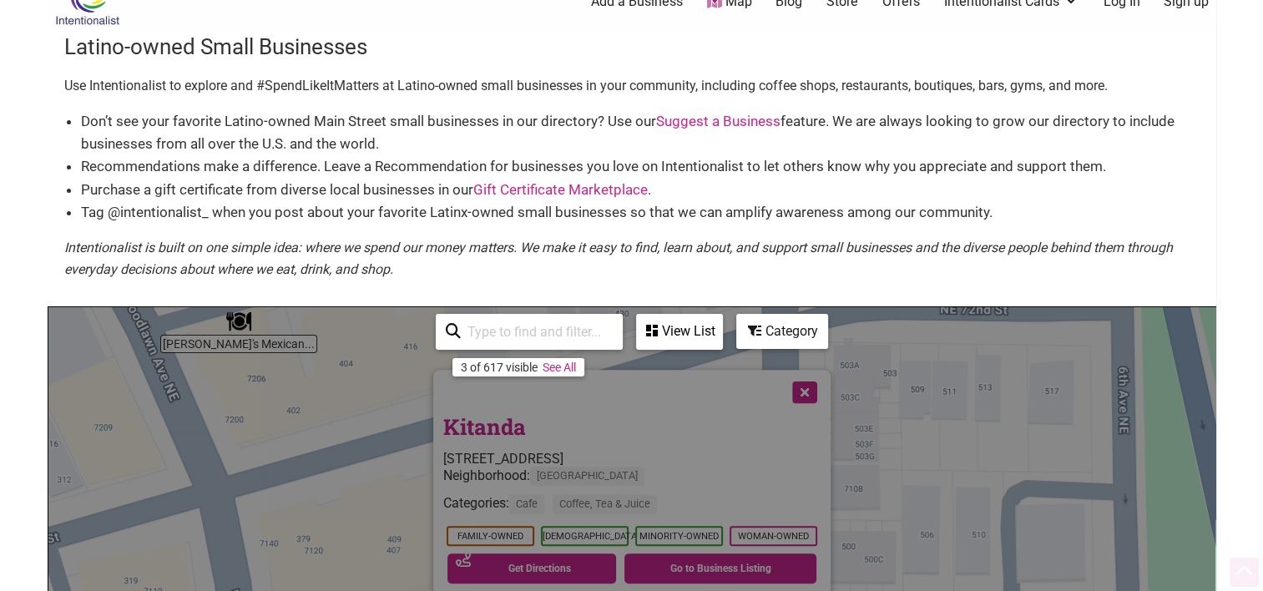
scroll to position [7, 0]
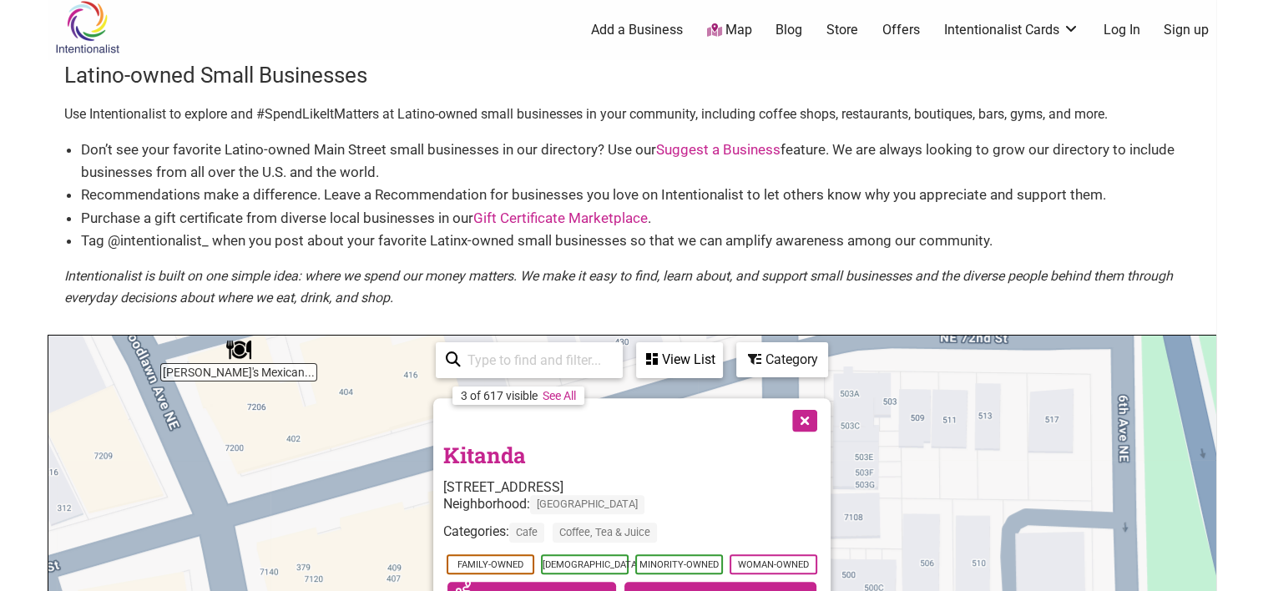
click at [162, 114] on p "Use Intentionalist to explore and #SpendLikeItMatters at Latino-owned small bus…" at bounding box center [631, 114] width 1135 height 22
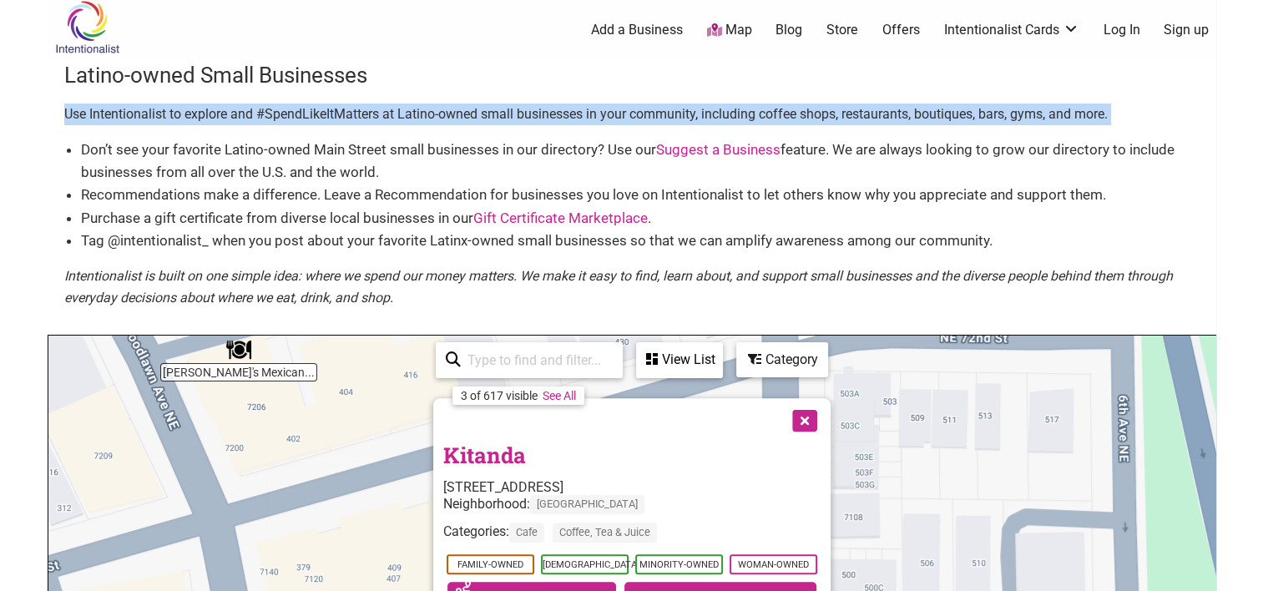
click at [162, 114] on p "Use Intentionalist to explore and #SpendLikeItMatters at Latino-owned small bus…" at bounding box center [631, 114] width 1135 height 22
copy div "Use Intentionalist to explore and #SpendLikeItMatters at Latino-owned small bus…"
